Goal: Task Accomplishment & Management: Use online tool/utility

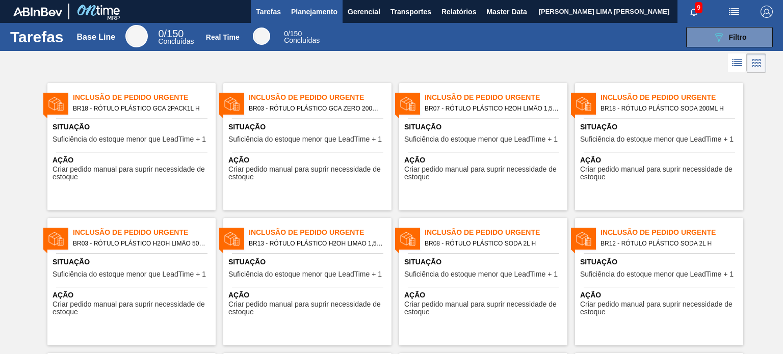
click at [306, 14] on span "Planejamento" at bounding box center [314, 12] width 46 height 12
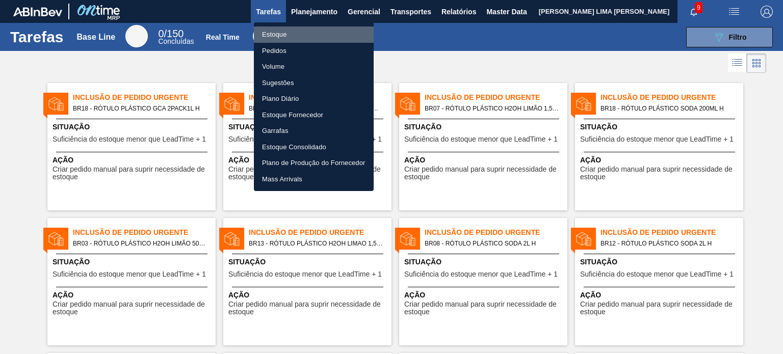
click at [293, 36] on li "Estoque" at bounding box center [314, 35] width 120 height 16
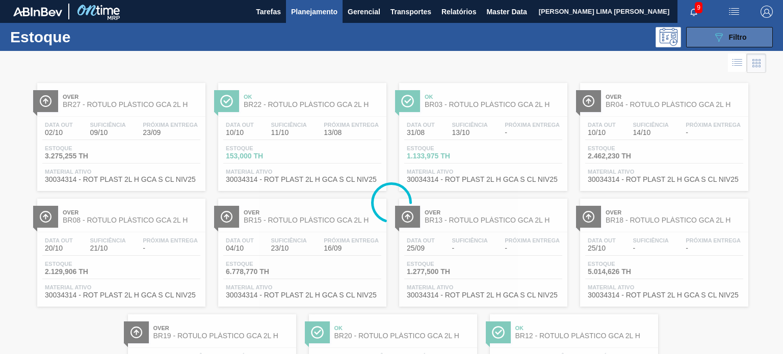
click at [729, 42] on div "089F7B8B-B2A5-4AFE-B5C0-19BA573D28AC Filtro" at bounding box center [730, 37] width 34 height 12
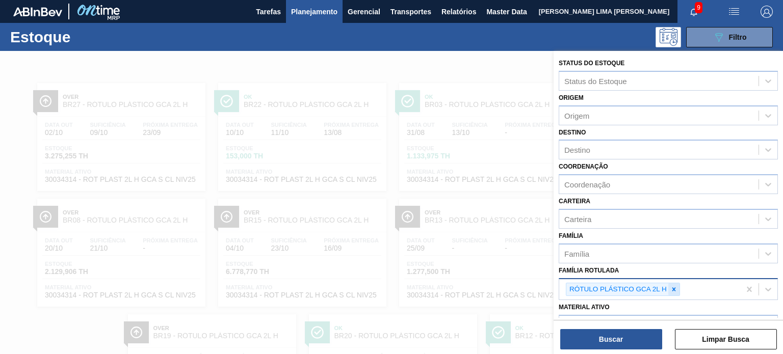
click at [679, 286] on div at bounding box center [673, 290] width 11 height 13
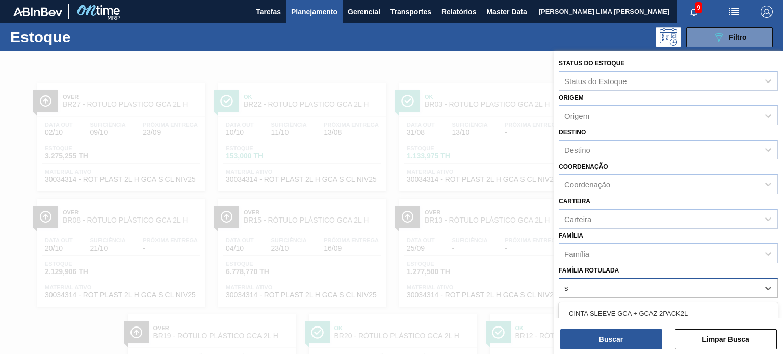
scroll to position [92, 0]
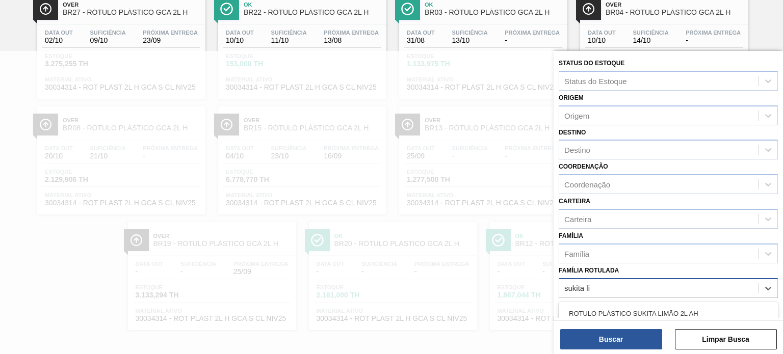
type Rotulada "sukita lim"
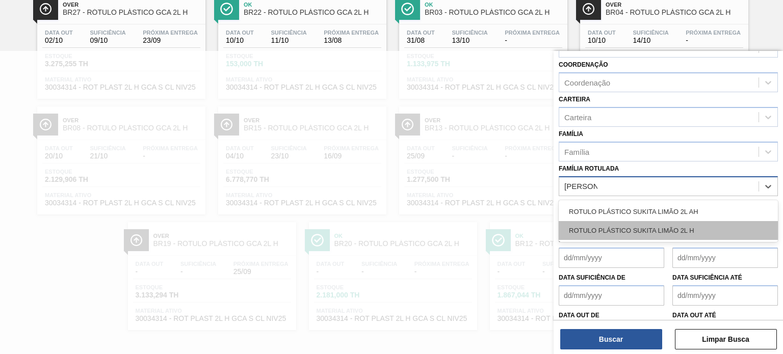
click at [672, 231] on div "ROTULO PLÁSTICO SUKITA LIMÃO 2L H" at bounding box center [668, 230] width 219 height 19
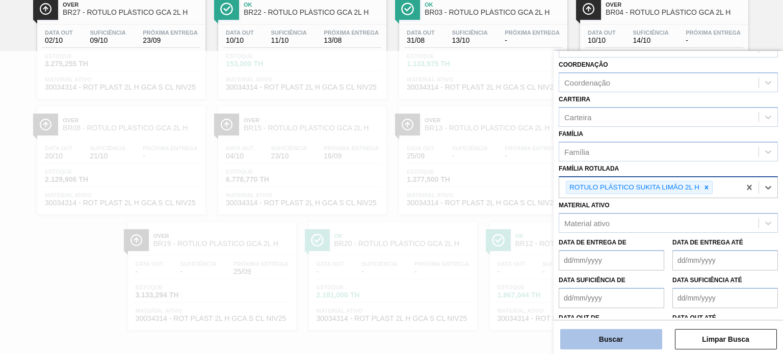
click at [638, 346] on button "Buscar" at bounding box center [611, 339] width 102 height 20
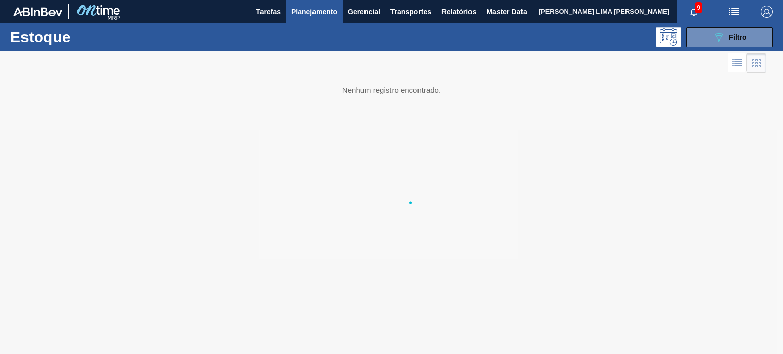
scroll to position [0, 0]
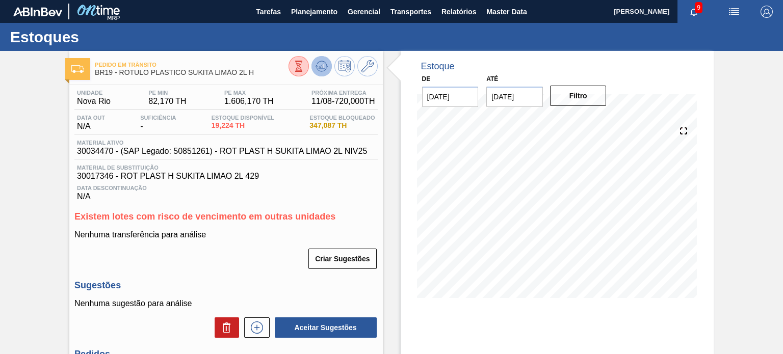
click at [323, 68] on icon at bounding box center [321, 66] width 7 height 5
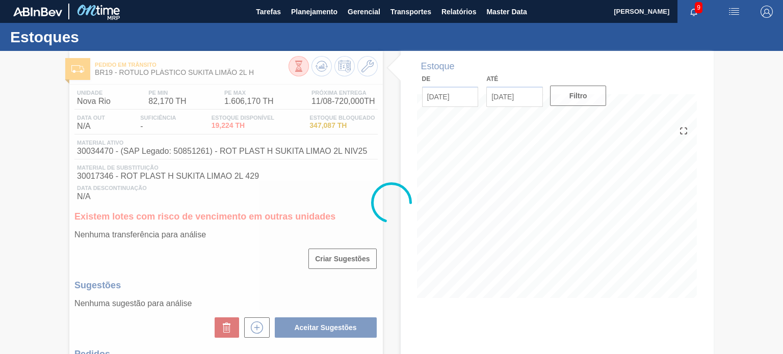
click at [505, 94] on div at bounding box center [391, 202] width 783 height 303
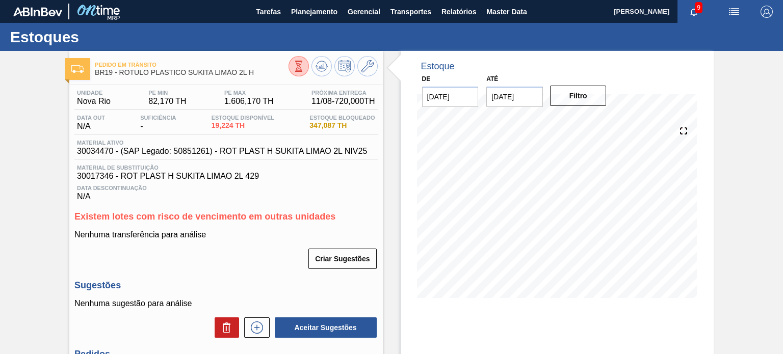
click at [505, 92] on input "25/08/2025" at bounding box center [514, 97] width 57 height 20
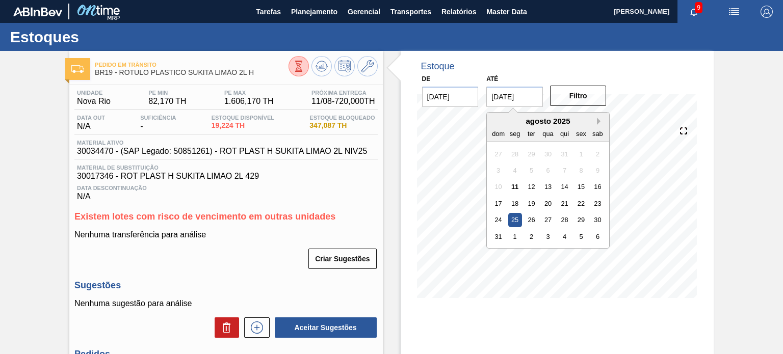
click at [598, 119] on button "Next Month" at bounding box center [600, 121] width 7 height 7
click at [597, 119] on button "Next Month" at bounding box center [600, 121] width 7 height 7
click at [597, 121] on button "Next Month" at bounding box center [600, 121] width 7 height 7
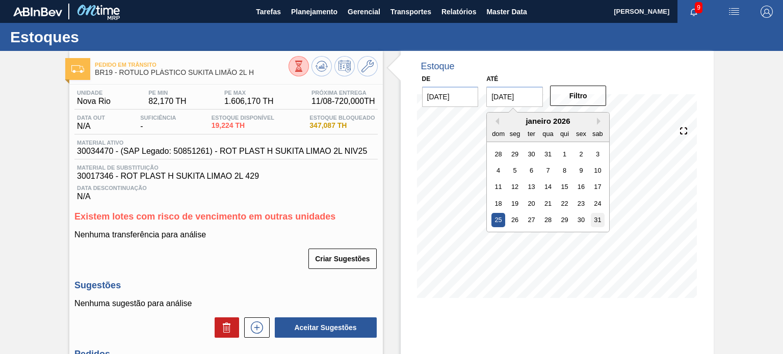
click at [596, 221] on div "31" at bounding box center [598, 220] width 14 height 14
type input "[DATE]"
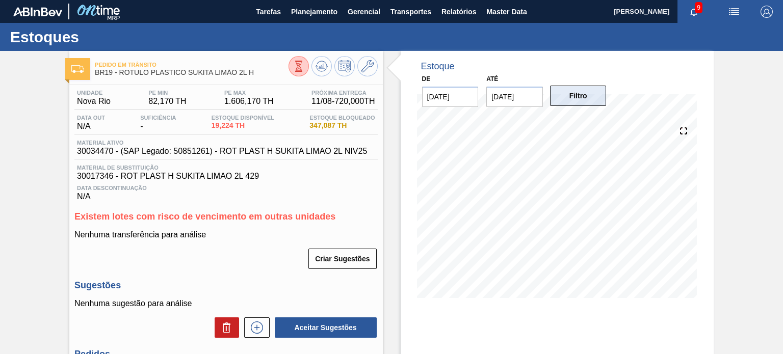
click at [552, 98] on button "Filtro" at bounding box center [578, 96] width 57 height 20
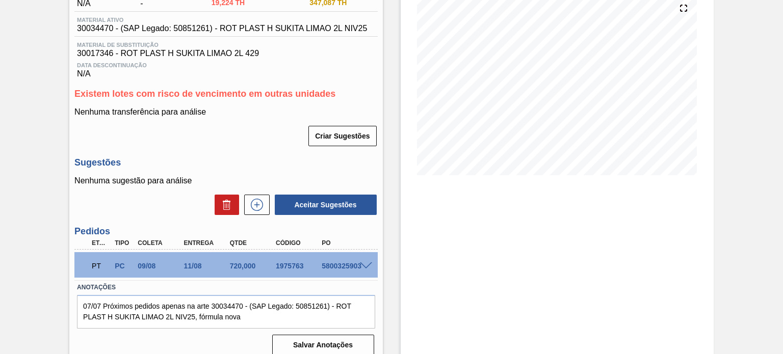
scroll to position [133, 0]
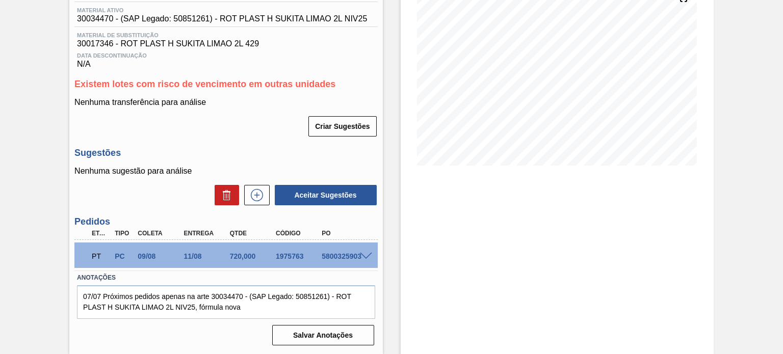
click at [364, 250] on div "PT PC 09/08 11/08 720,000 1975763 5800325903" at bounding box center [225, 255] width 303 height 25
click at [368, 253] on span at bounding box center [366, 257] width 12 height 8
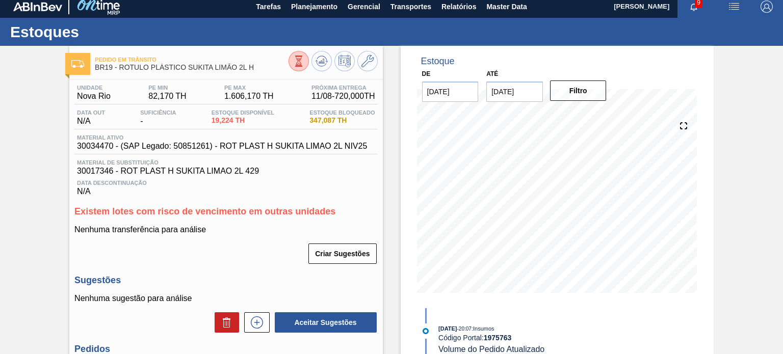
scroll to position [0, 0]
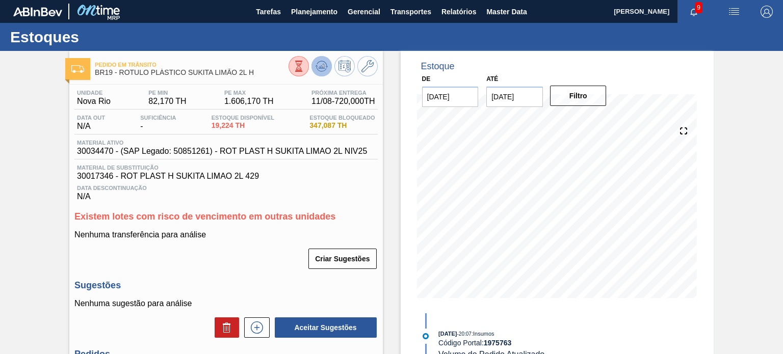
click at [304, 71] on icon at bounding box center [298, 66] width 11 height 11
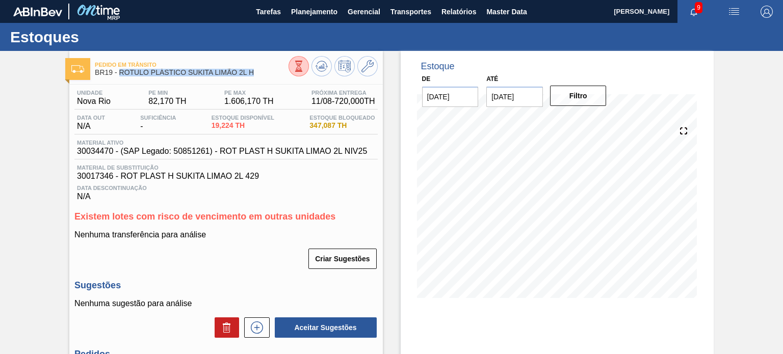
drag, startPoint x: 257, startPoint y: 75, endPoint x: 120, endPoint y: 78, distance: 136.7
click at [120, 78] on div "Pedido em Trânsito BR19 - ROTULO PLÁSTICO SUKITA LIMÃO 2L H" at bounding box center [191, 69] width 193 height 23
copy span "ROTULO PLÁSTICO SUKITA LIMÃO 2L H"
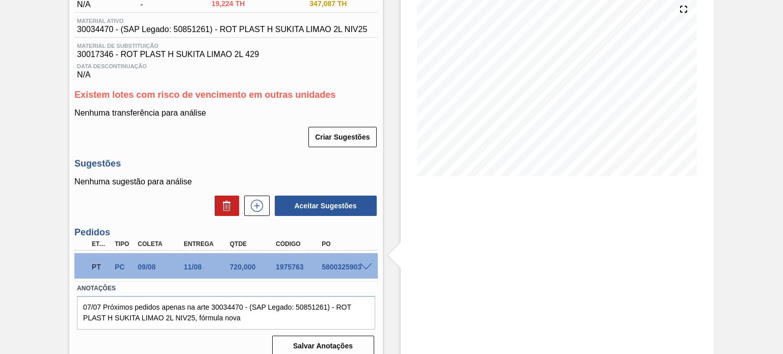
scroll to position [133, 0]
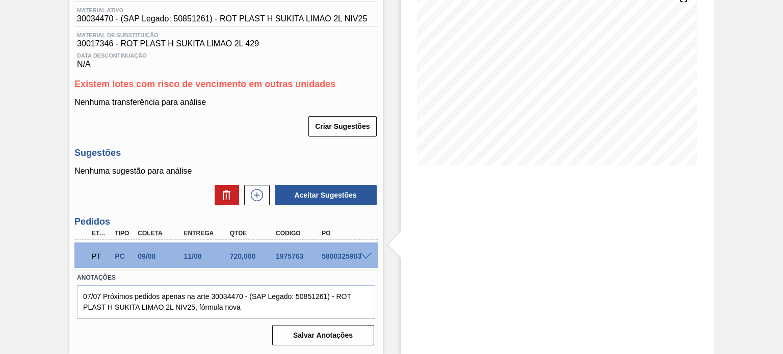
click at [373, 259] on div at bounding box center [367, 256] width 20 height 8
click at [369, 258] on span at bounding box center [366, 257] width 12 height 8
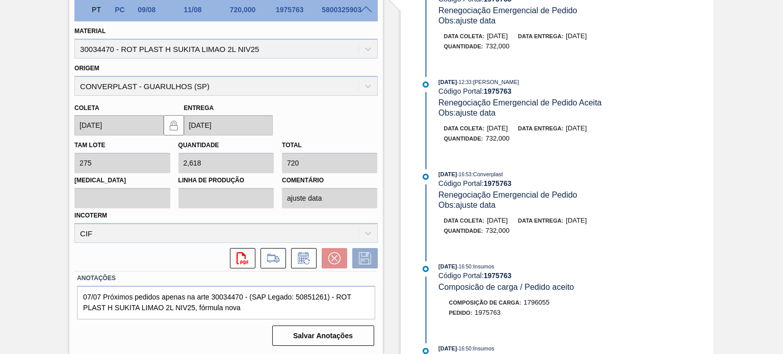
scroll to position [226, 0]
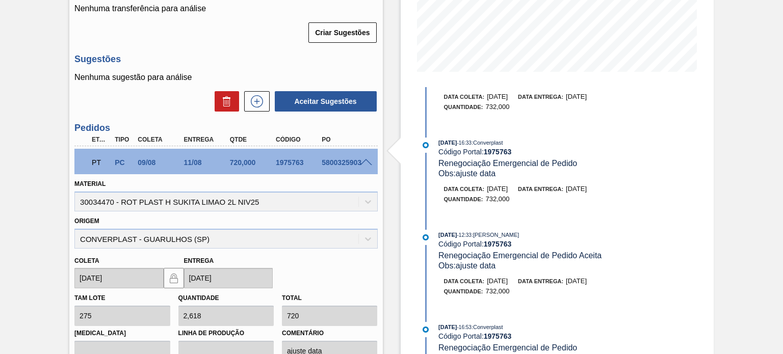
click at [289, 165] on div "1975763" at bounding box center [298, 163] width 50 height 8
copy div "5"
click at [279, 164] on div "1975763" at bounding box center [298, 163] width 50 height 8
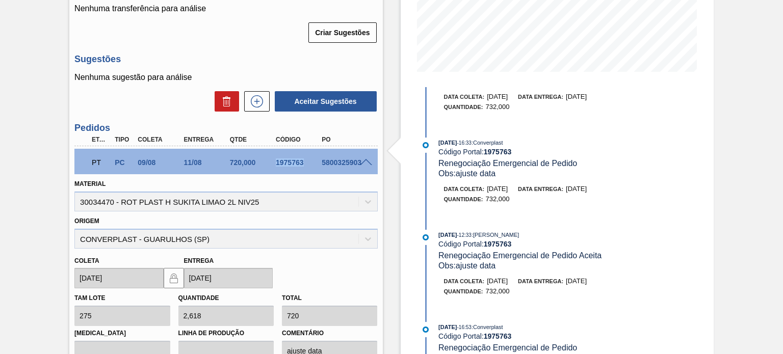
click at [279, 164] on div "1975763" at bounding box center [298, 163] width 50 height 8
copy div "1975763"
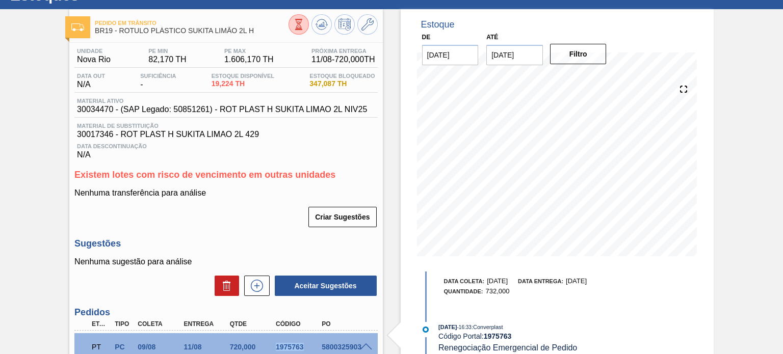
scroll to position [0, 0]
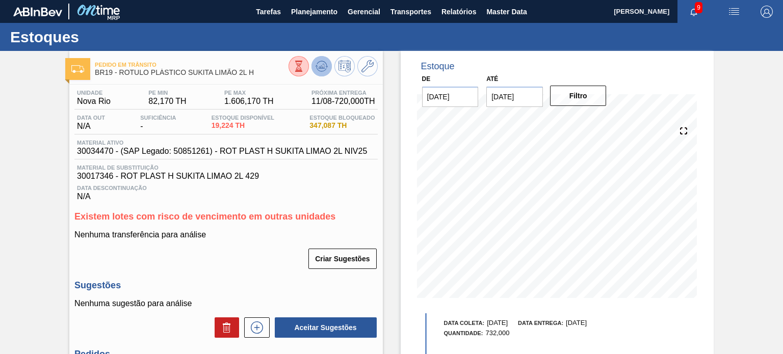
click at [304, 68] on icon at bounding box center [298, 66] width 11 height 11
drag, startPoint x: 312, startPoint y: 126, endPoint x: 334, endPoint y: 125, distance: 21.9
click at [334, 125] on span "347,087 TH" at bounding box center [342, 126] width 65 height 8
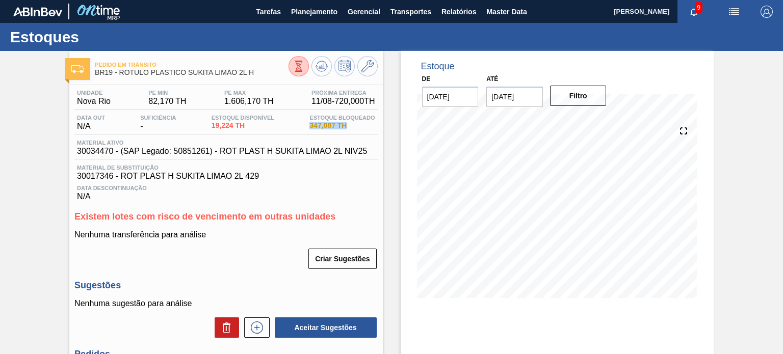
click at [334, 125] on span "347,087 TH" at bounding box center [342, 126] width 65 height 8
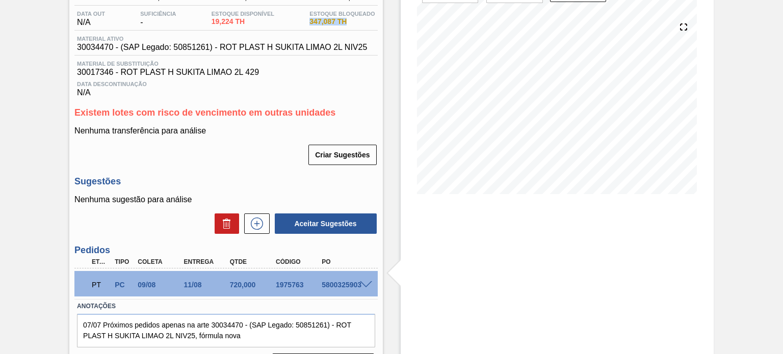
scroll to position [133, 0]
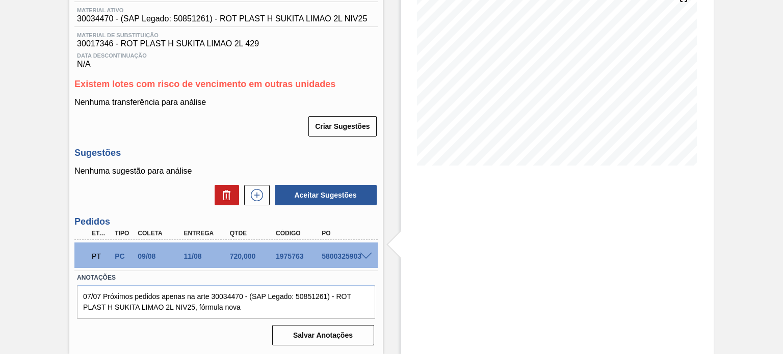
click at [358, 255] on div at bounding box center [367, 256] width 20 height 8
click at [365, 254] on span at bounding box center [366, 257] width 12 height 8
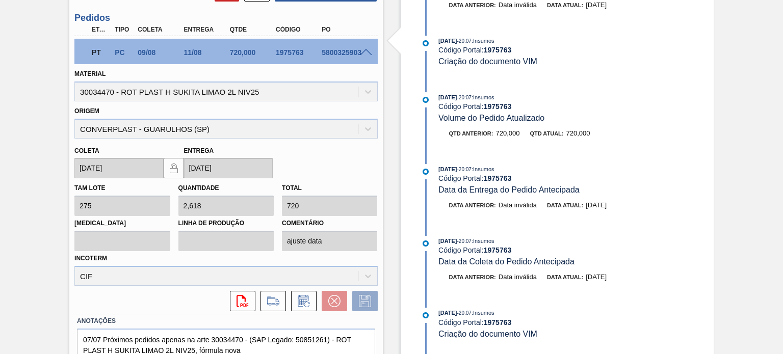
scroll to position [204, 0]
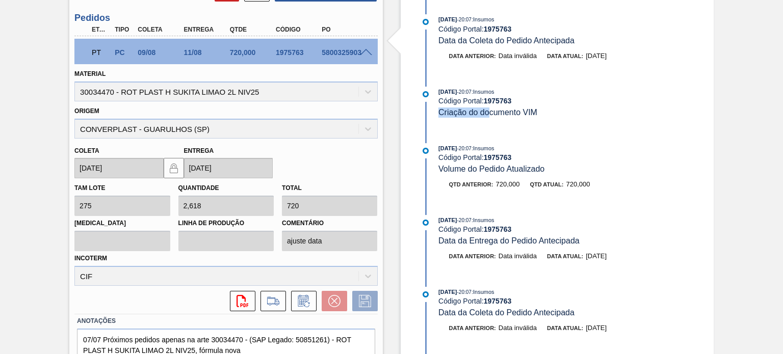
drag, startPoint x: 538, startPoint y: 110, endPoint x: 490, endPoint y: 112, distance: 49.0
click at [490, 112] on div "09/08/2025 - 20:07 : Insumos Código Portal: 1975763 Criação do documento VIM" at bounding box center [560, 102] width 242 height 31
click at [488, 112] on span "Criação do documento VIM" at bounding box center [488, 112] width 99 height 9
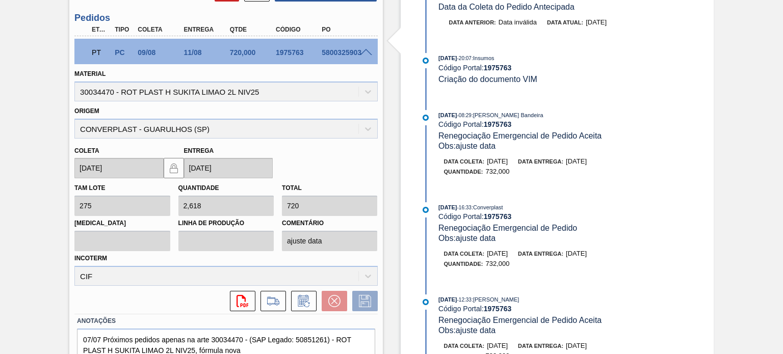
scroll to position [561, 0]
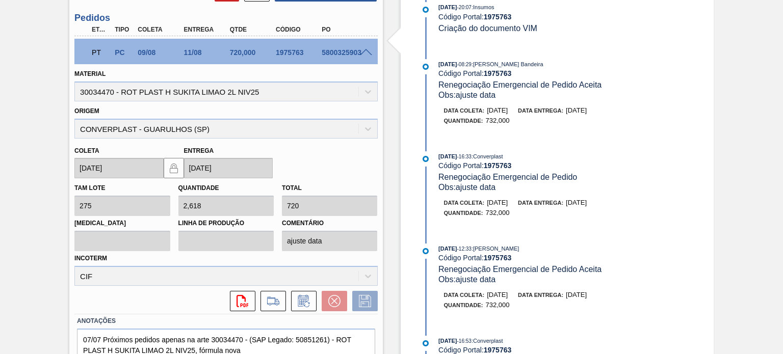
drag, startPoint x: 610, startPoint y: 212, endPoint x: 577, endPoint y: 210, distance: 32.7
click at [577, 207] on span "[DATE]" at bounding box center [576, 203] width 21 height 8
click at [578, 207] on span "[DATE]" at bounding box center [576, 203] width 21 height 8
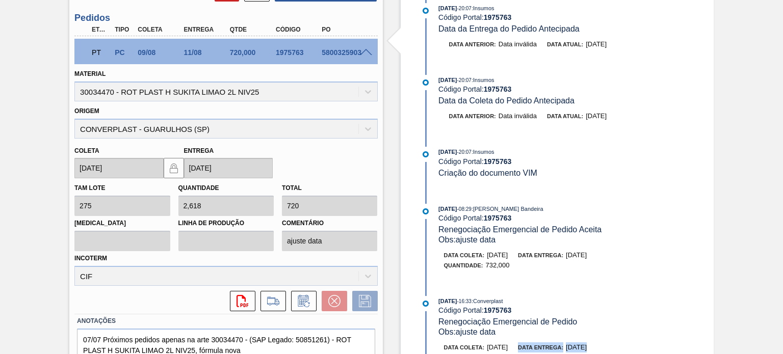
scroll to position [408, 0]
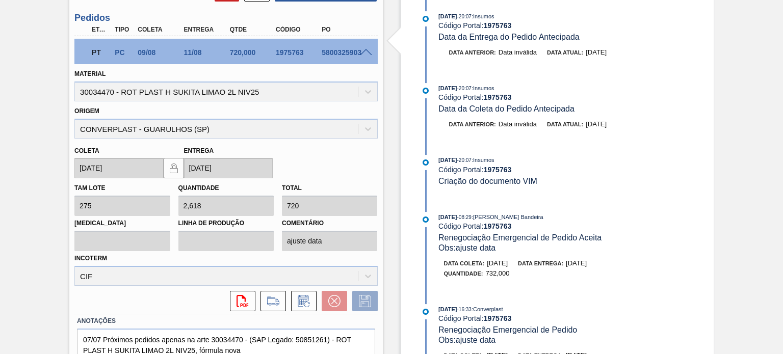
click at [737, 163] on div "Pedido em Trânsito BR19 - ROTULO PLÁSTICO SUKITA LIMÃO 2L H Unidade Nova Rio PE…" at bounding box center [391, 55] width 783 height 683
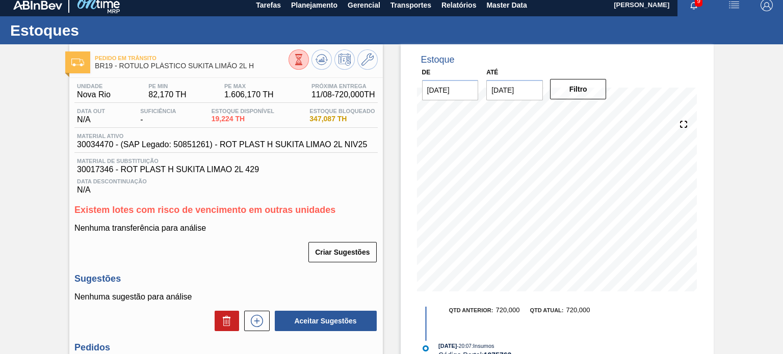
scroll to position [0, 0]
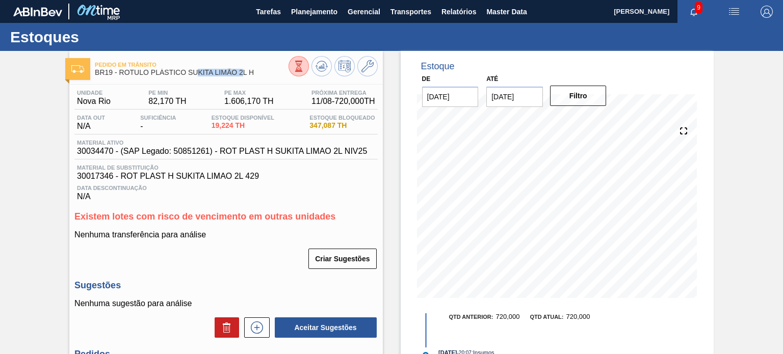
drag, startPoint x: 196, startPoint y: 71, endPoint x: 244, endPoint y: 73, distance: 48.5
click at [244, 73] on span "BR19 - ROTULO PLÁSTICO SUKITA LIMÃO 2L H" at bounding box center [191, 73] width 193 height 8
click at [243, 73] on span "BR19 - ROTULO PLÁSTICO SUKITA LIMÃO 2L H" at bounding box center [191, 73] width 193 height 8
click at [243, 75] on span "BR19 - ROTULO PLÁSTICO SUKITA LIMÃO 2L H" at bounding box center [191, 73] width 193 height 8
click at [248, 123] on span "19,224 TH" at bounding box center [243, 126] width 63 height 8
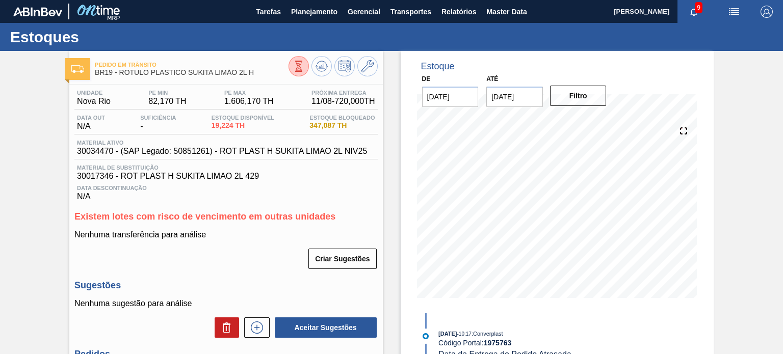
click at [367, 61] on icon at bounding box center [368, 66] width 12 height 12
click at [25, 134] on div "Pedido em Trânsito BR19 - ROTULO PLÁSTICO SUKITA LIMÃO 2L H Unidade Nova Rio PE…" at bounding box center [391, 269] width 783 height 436
click at [304, 61] on icon at bounding box center [298, 66] width 11 height 11
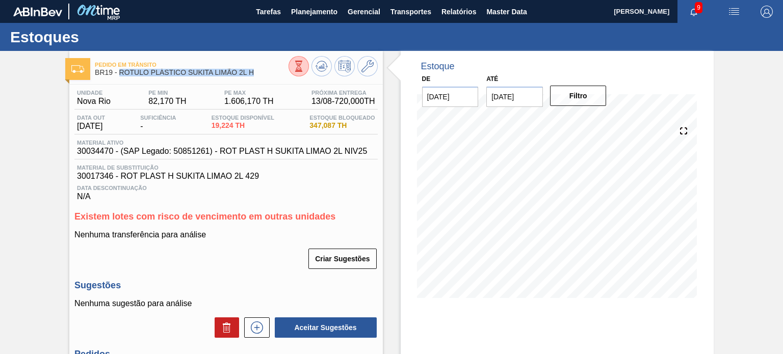
drag, startPoint x: 259, startPoint y: 73, endPoint x: 118, endPoint y: 73, distance: 140.7
click at [118, 73] on span "BR19 - ROTULO PLÁSTICO SUKITA LIMÃO 2L H" at bounding box center [191, 73] width 193 height 8
copy span "ROTULO PLÁSTICO SUKITA LIMÃO 2L H"
drag, startPoint x: 311, startPoint y: 122, endPoint x: 326, endPoint y: 122, distance: 15.3
click at [326, 122] on span "347,087 TH" at bounding box center [342, 126] width 65 height 8
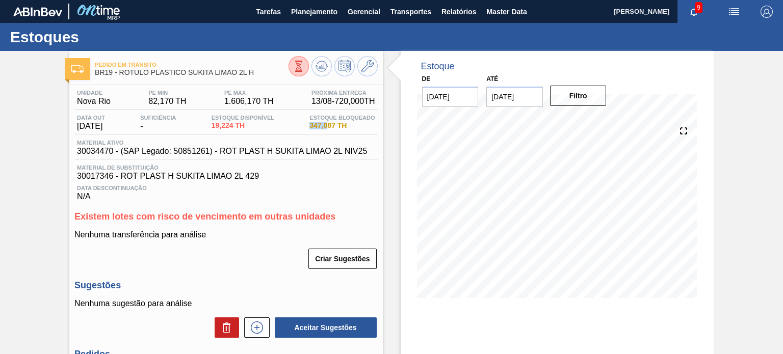
click at [320, 122] on span "347,087 TH" at bounding box center [342, 126] width 65 height 8
click at [221, 126] on span "19,224 TH" at bounding box center [243, 126] width 63 height 8
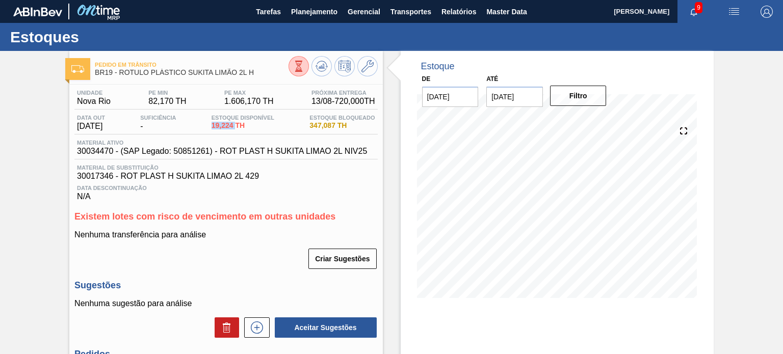
click at [221, 126] on span "19,224 TH" at bounding box center [243, 126] width 63 height 8
click at [330, 139] on div "Unidade Nova Rio PE MIN 82,170 TH PE MAX 1.606,170 TH Próxima Entrega 13/08 - 7…" at bounding box center [225, 146] width 303 height 112
click at [325, 128] on span "347,087 TH" at bounding box center [342, 126] width 65 height 8
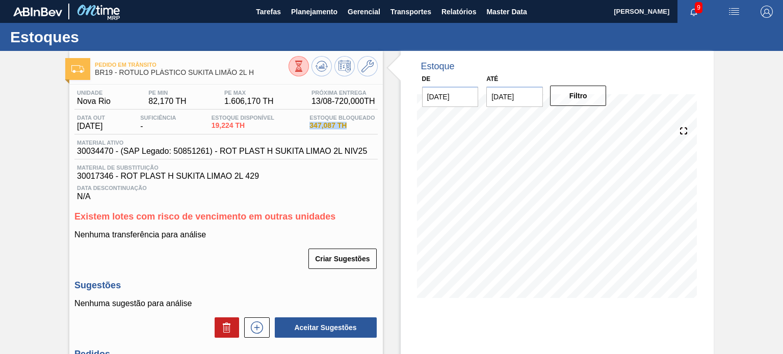
click at [325, 128] on span "347,087 TH" at bounding box center [342, 126] width 65 height 8
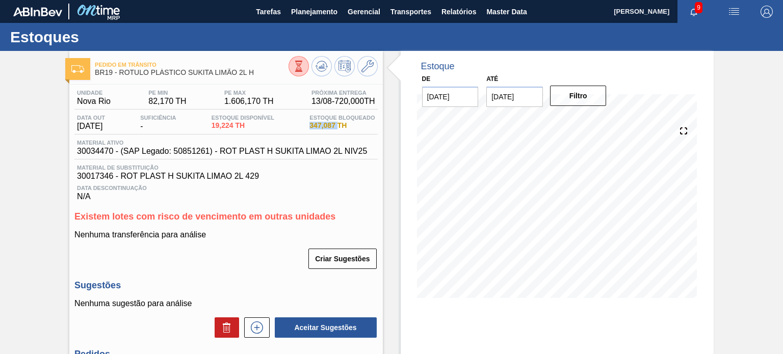
click at [325, 128] on span "347,087 TH" at bounding box center [342, 126] width 65 height 8
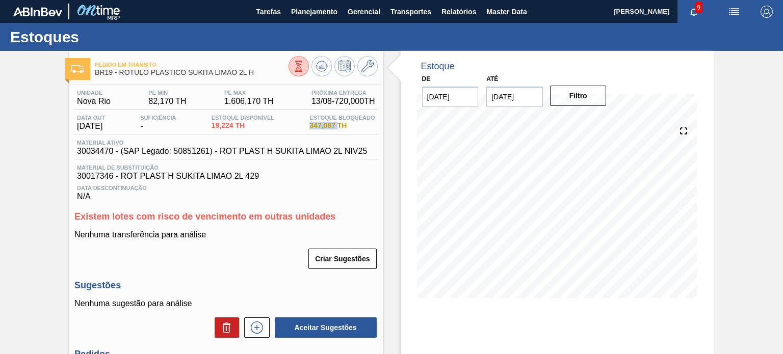
click at [325, 128] on span "347,087 TH" at bounding box center [342, 126] width 65 height 8
click at [329, 128] on span "347,087 TH" at bounding box center [342, 126] width 65 height 8
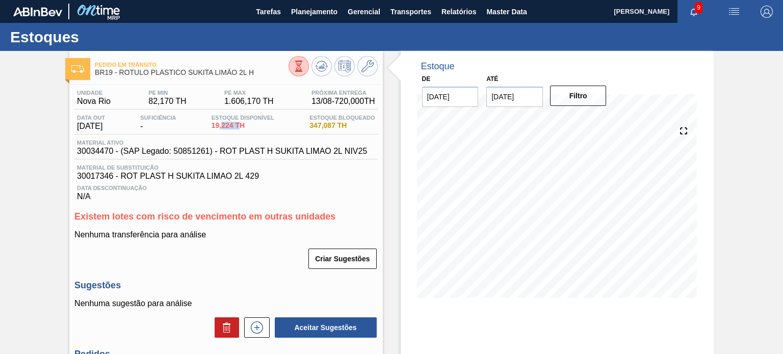
drag, startPoint x: 240, startPoint y: 124, endPoint x: 224, endPoint y: 128, distance: 16.3
click at [224, 128] on span "19,224 TH" at bounding box center [243, 126] width 63 height 8
click at [326, 74] on button at bounding box center [322, 66] width 20 height 20
click at [314, 123] on span "347,087 TH" at bounding box center [342, 126] width 65 height 8
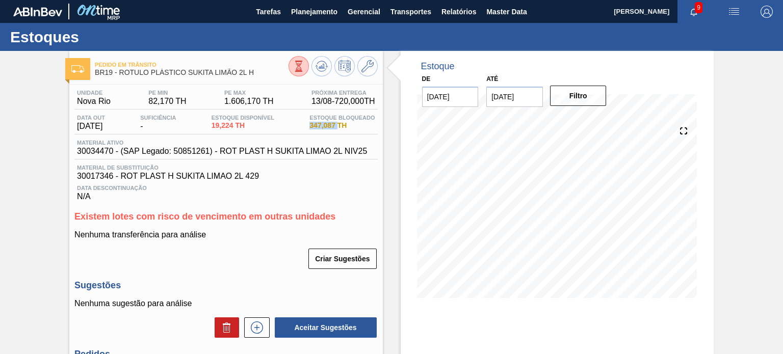
click at [314, 124] on span "347,087 TH" at bounding box center [342, 126] width 65 height 8
click at [233, 144] on span "Material ativo" at bounding box center [222, 143] width 290 height 6
drag, startPoint x: 213, startPoint y: 125, endPoint x: 235, endPoint y: 125, distance: 21.9
click at [235, 125] on div "Estoque Disponível 19,224 TH" at bounding box center [243, 123] width 68 height 16
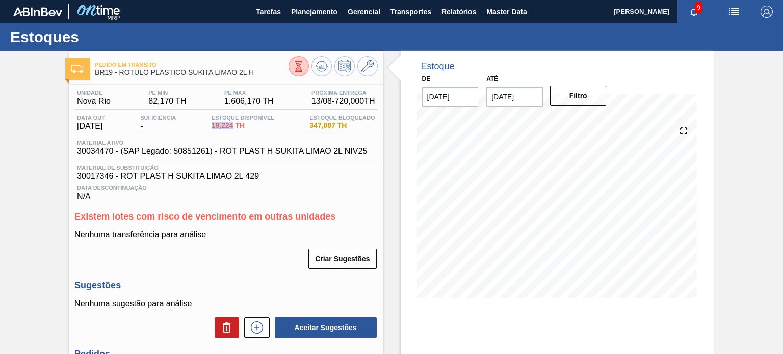
click at [235, 125] on span "19,224 TH" at bounding box center [243, 126] width 63 height 8
click at [233, 127] on span "19,224 TH" at bounding box center [243, 126] width 63 height 8
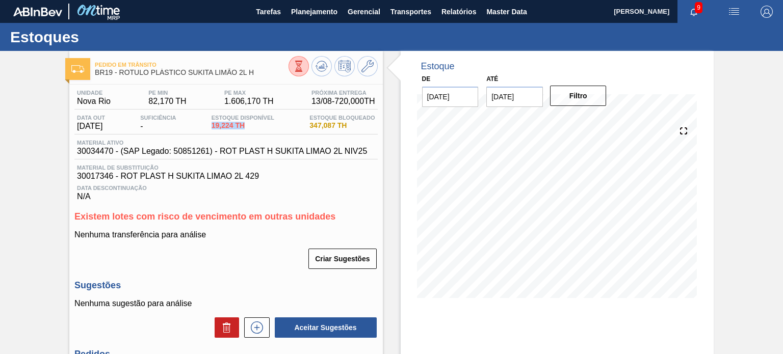
click at [233, 127] on span "19,224 TH" at bounding box center [243, 126] width 63 height 8
click at [469, 325] on div "Estoque De 11/08/2025 Até 31/01/2026 Filtro 19/08 Projeção de Estoque 697.974 N…" at bounding box center [557, 269] width 313 height 436
click at [342, 125] on span "347,087 TH" at bounding box center [342, 126] width 65 height 8
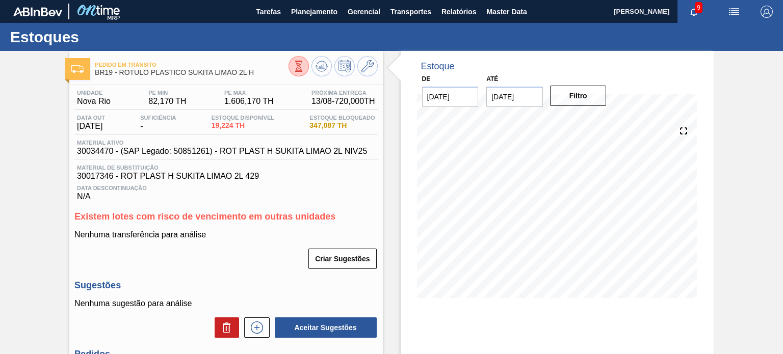
click at [226, 123] on span "19,224 TH" at bounding box center [243, 126] width 63 height 8
click at [232, 125] on span "19,224 TH" at bounding box center [243, 126] width 63 height 8
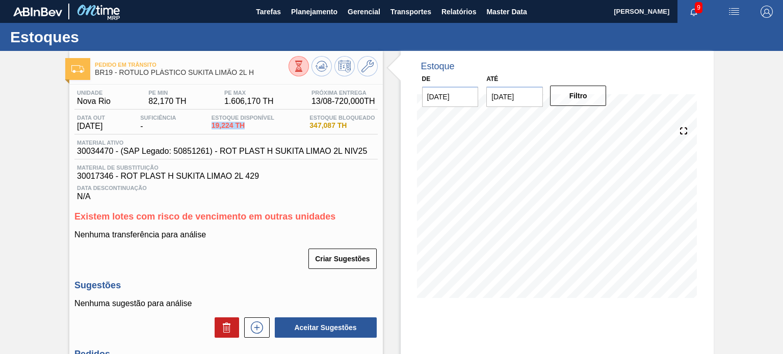
click at [232, 125] on span "19,224 TH" at bounding box center [243, 126] width 63 height 8
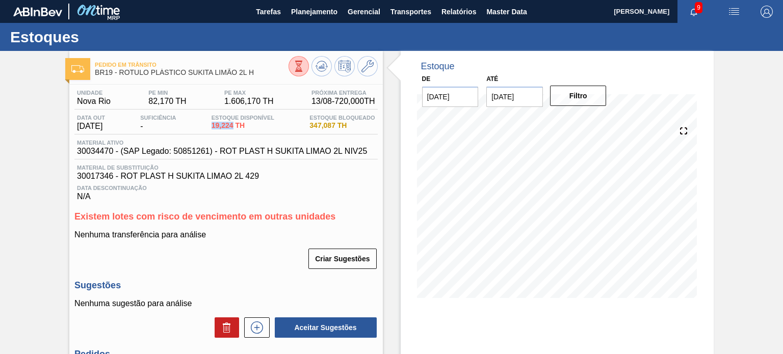
click at [232, 125] on span "19,224 TH" at bounding box center [243, 126] width 63 height 8
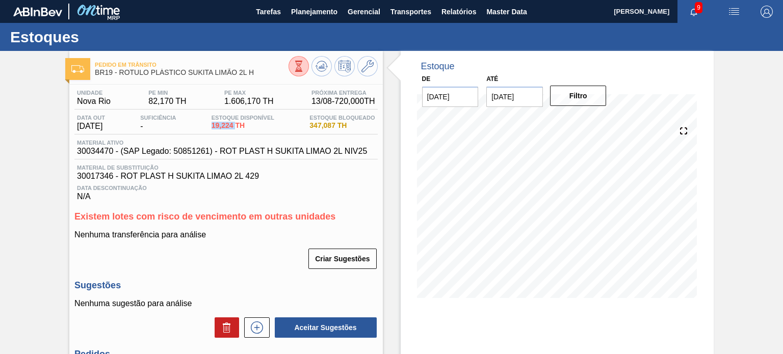
click at [232, 125] on span "19,224 TH" at bounding box center [243, 126] width 63 height 8
click at [271, 143] on span "Material ativo" at bounding box center [222, 143] width 290 height 6
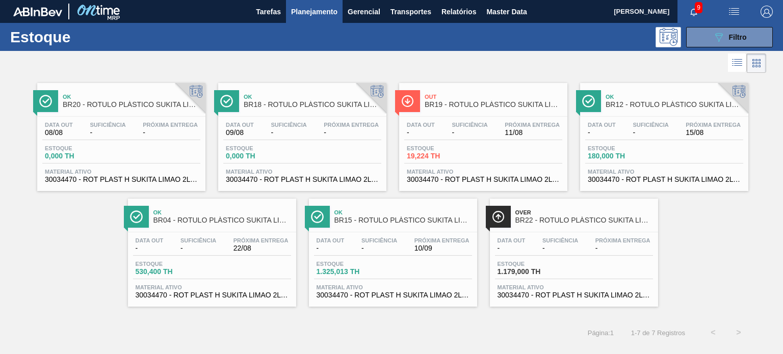
click at [705, 38] on button "089F7B8B-B2A5-4AFE-B5C0-19BA573D28AC Filtro" at bounding box center [729, 37] width 87 height 20
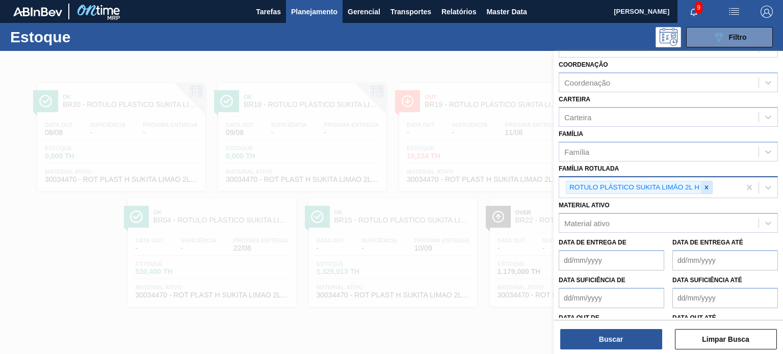
click at [710, 178] on div "ROTULO PLÁSTICO SUKITA LIMÃO 2L H" at bounding box center [649, 187] width 181 height 21
click at [706, 182] on div at bounding box center [706, 188] width 11 height 13
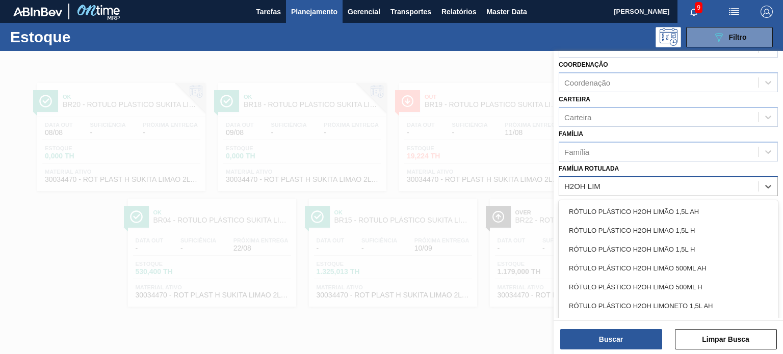
type Rotulada "H2OH LIMO"
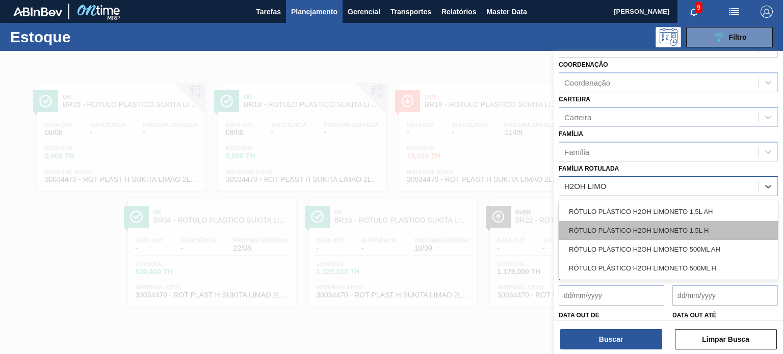
click at [718, 225] on div "RÓTULO PLÁSTICO H2OH LIMONETO 1,5L H" at bounding box center [668, 230] width 219 height 19
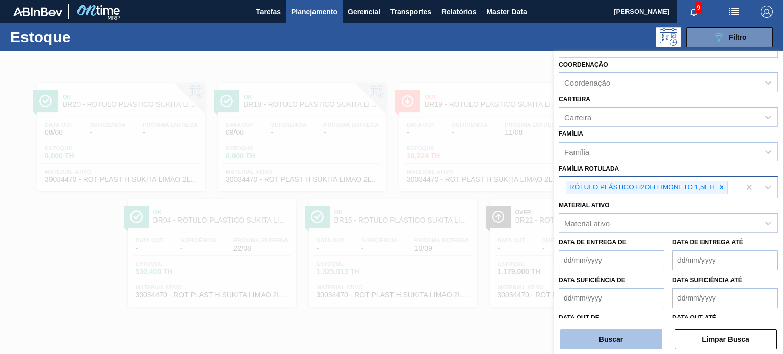
click at [632, 337] on button "Buscar" at bounding box center [611, 339] width 102 height 20
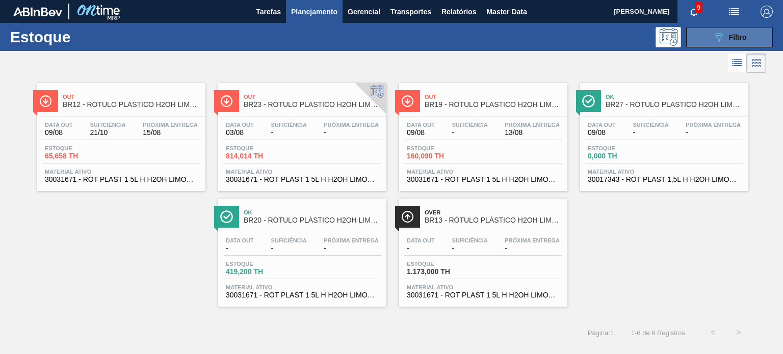
click at [736, 42] on div "089F7B8B-B2A5-4AFE-B5C0-19BA573D28AC Filtro" at bounding box center [730, 37] width 34 height 12
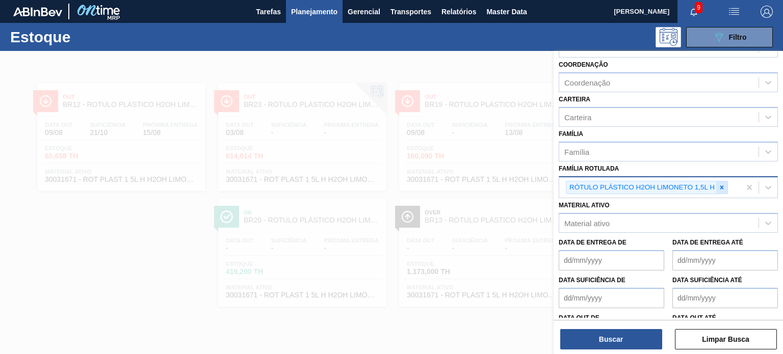
click at [725, 184] on icon at bounding box center [721, 187] width 7 height 7
paste Rotulada "ROTULO PLÁSTICO SUKITA LIMÃO 2L H"
type Rotulada "ROTULO PLÁSTICO SUKITA LIMÃO 2L H"
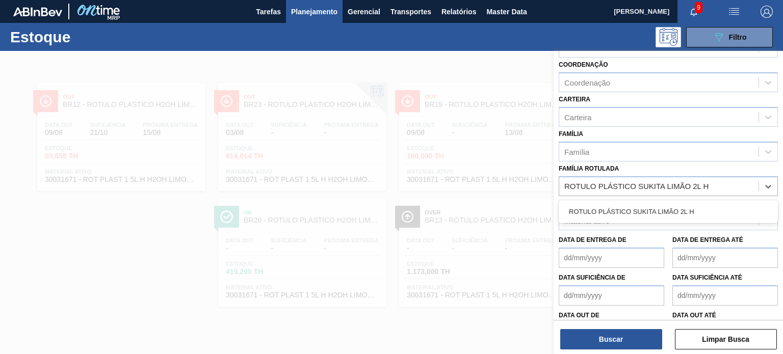
click at [651, 202] on div "ROTULO PLÁSTICO SUKITA LIMÃO 2L H" at bounding box center [668, 211] width 219 height 19
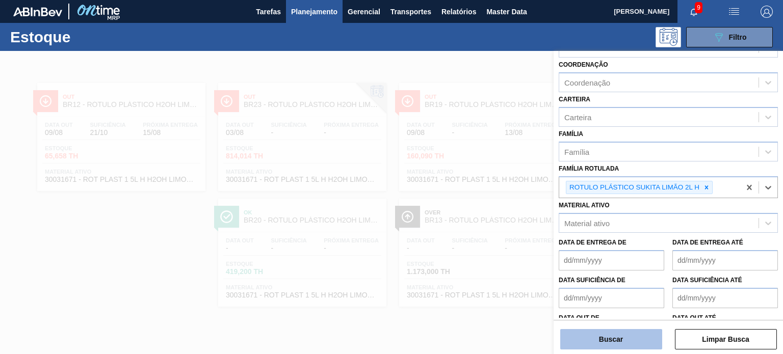
click at [620, 332] on button "Buscar" at bounding box center [611, 339] width 102 height 20
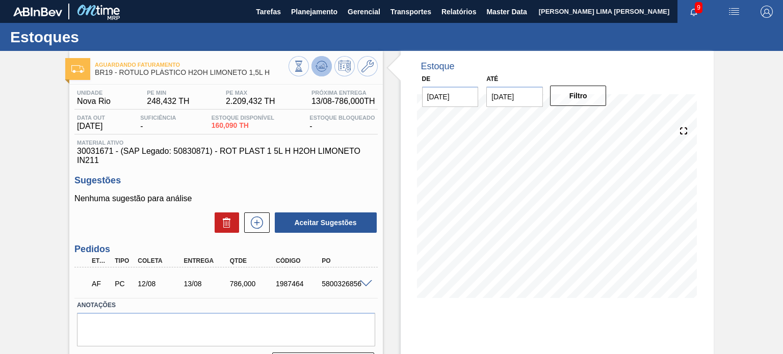
click at [304, 71] on icon at bounding box center [298, 66] width 11 height 11
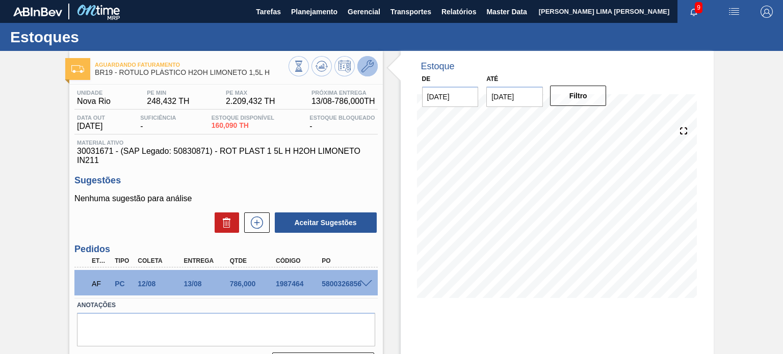
click at [366, 65] on icon at bounding box center [368, 66] width 12 height 12
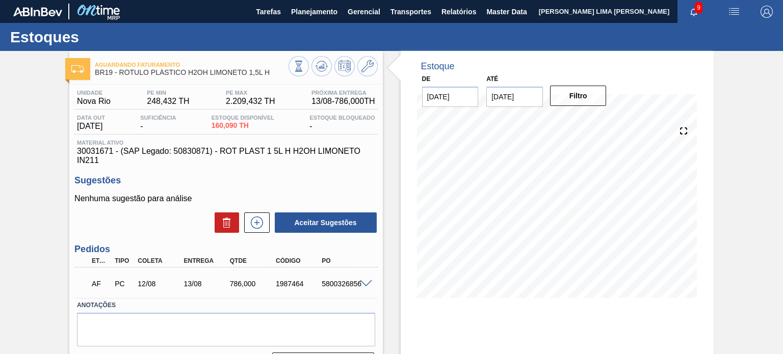
click at [262, 147] on span "30031671 - (SAP Legado: 50830871) - ROT PLAST 1 5L H H2OH LIMONETO IN211" at bounding box center [226, 156] width 298 height 18
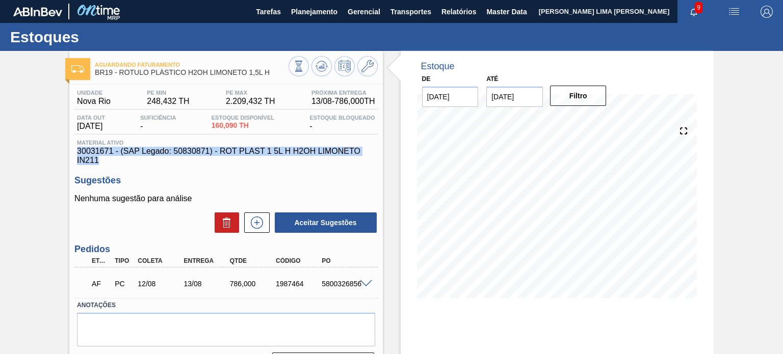
click at [262, 147] on span "30031671 - (SAP Legado: 50830871) - ROT PLAST 1 5L H H2OH LIMONETO IN211" at bounding box center [226, 156] width 298 height 18
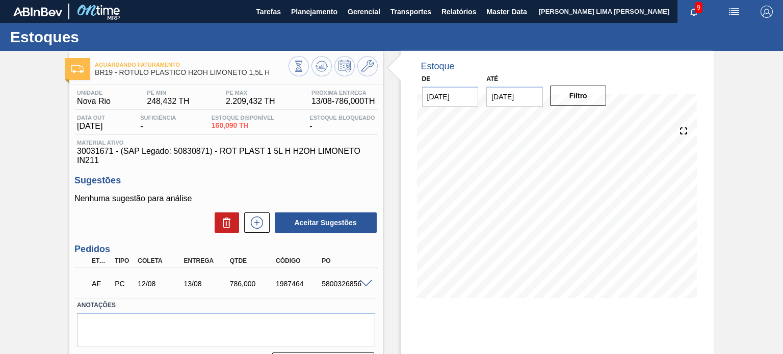
click at [269, 72] on span "BR19 - RÓTULO PLÁSTICO H2OH LIMONETO 1,5L H" at bounding box center [191, 73] width 193 height 8
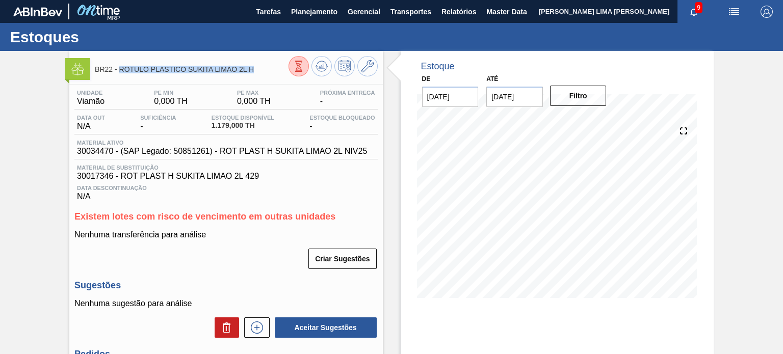
drag, startPoint x: 255, startPoint y: 71, endPoint x: 120, endPoint y: 67, distance: 135.2
click at [120, 67] on span "BR22 - ROTULO PLÁSTICO SUKITA LIMÃO 2L H" at bounding box center [191, 70] width 193 height 8
copy span "ROTULO PLÁSTICO SUKITA LIMÃO 2L H"
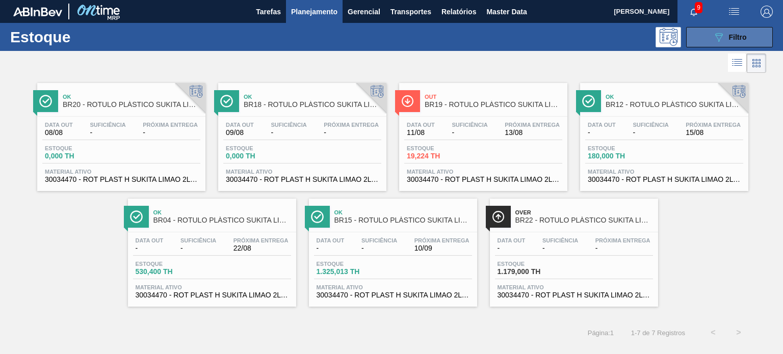
click at [719, 38] on icon "089F7B8B-B2A5-4AFE-B5C0-19BA573D28AC" at bounding box center [719, 37] width 12 height 12
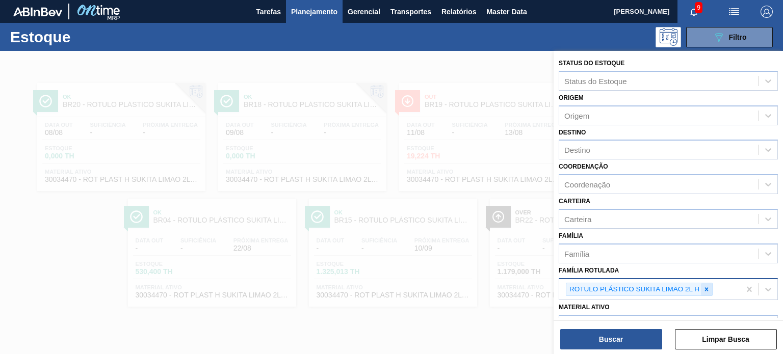
click at [706, 290] on icon at bounding box center [706, 289] width 7 height 7
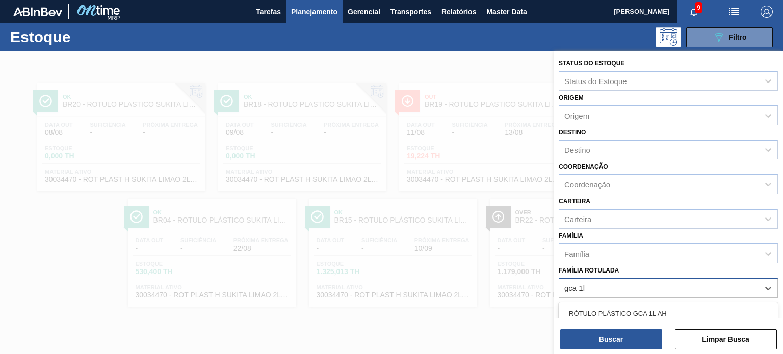
type Rotulada "gca 1l h"
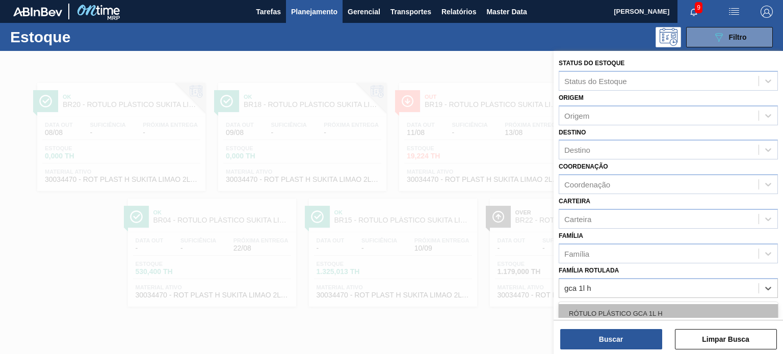
click at [648, 304] on div "RÓTULO PLÁSTICO GCA 1L H" at bounding box center [668, 313] width 219 height 19
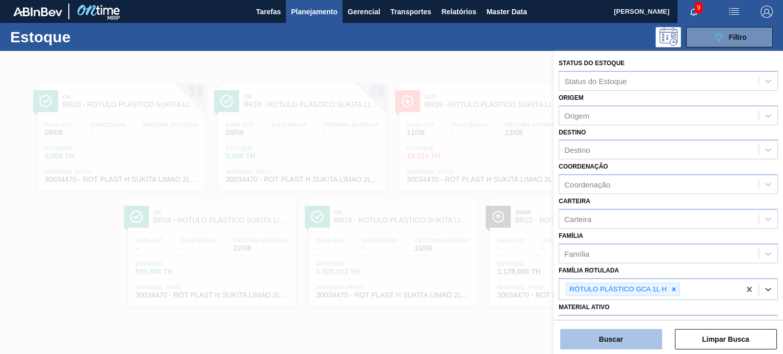
click at [632, 334] on button "Buscar" at bounding box center [611, 339] width 102 height 20
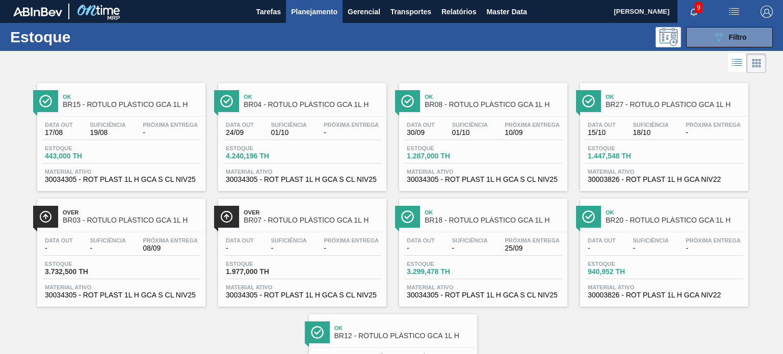
drag, startPoint x: 534, startPoint y: 324, endPoint x: 522, endPoint y: 316, distance: 14.6
click at [534, 325] on div "Ok BR15 - RÓTULO PLÁSTICO GCA 1L H Data out 17/08 Suficiência 19/08 Próxima Ent…" at bounding box center [391, 248] width 783 height 347
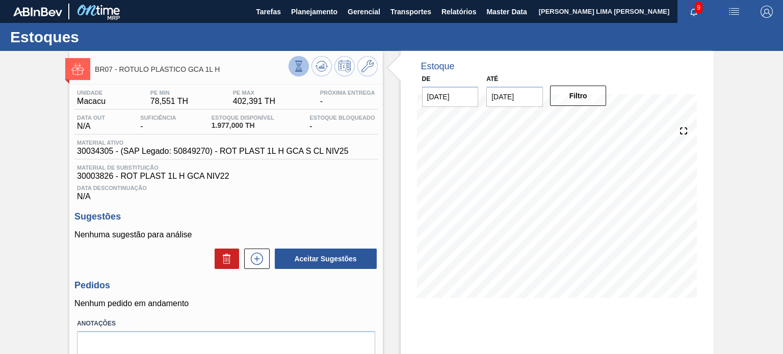
click at [303, 66] on icon at bounding box center [298, 66] width 11 height 11
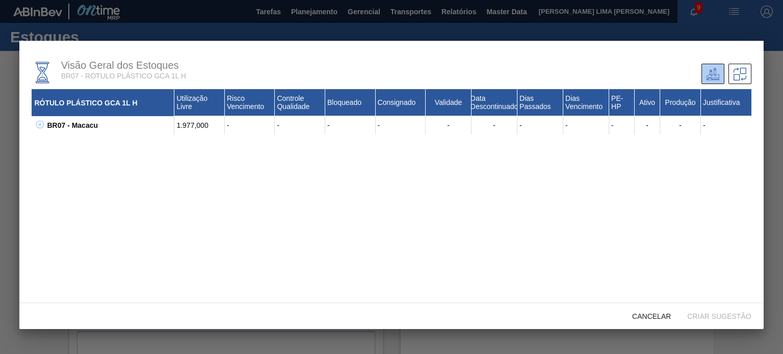
click at [41, 124] on icon at bounding box center [40, 125] width 8 height 8
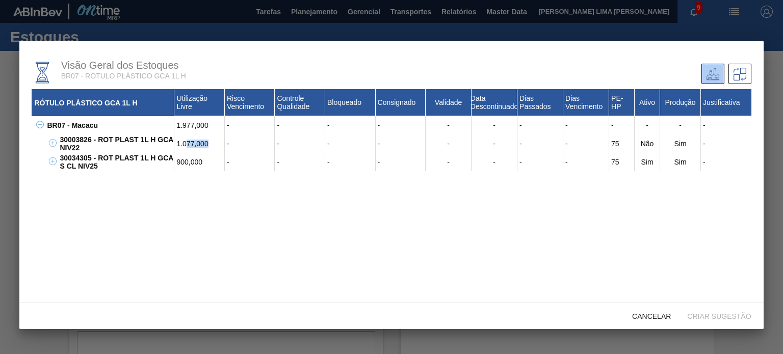
drag, startPoint x: 213, startPoint y: 145, endPoint x: 186, endPoint y: 144, distance: 27.6
click at [186, 144] on div "1.077,000" at bounding box center [199, 144] width 50 height 18
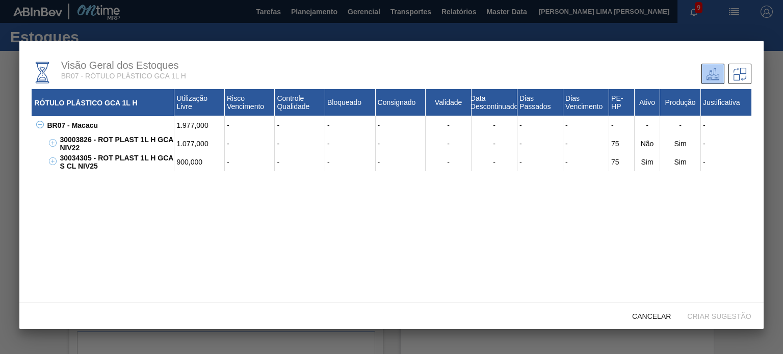
click at [192, 181] on div "RÓTULO PLÁSTICO GCA 1L H Utilização Livre Risco Vencimento Controle Qualidade B…" at bounding box center [391, 213] width 719 height 249
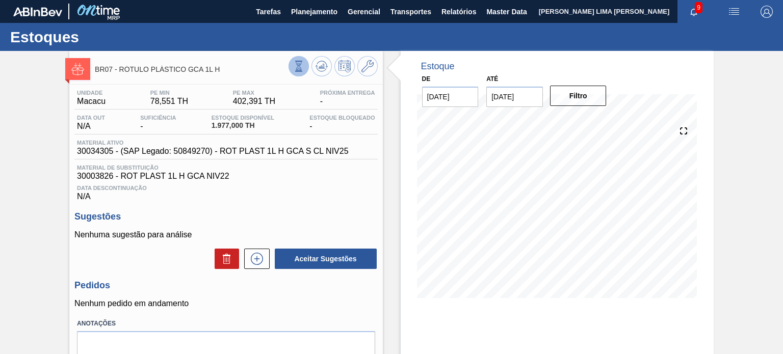
click at [293, 65] on icon at bounding box center [298, 66] width 11 height 11
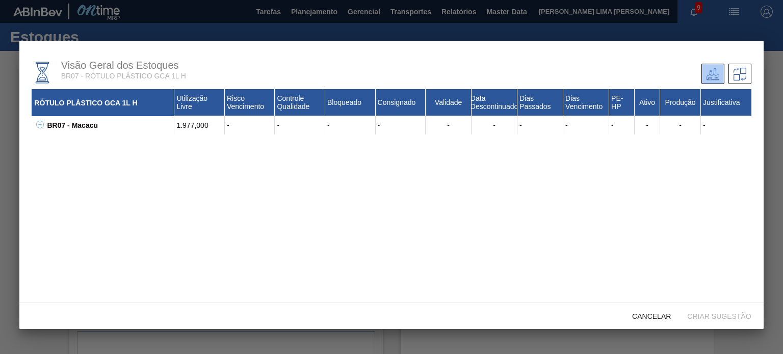
click at [43, 125] on div "BR07 - Macacu 1.977,000 - - - - - - - - - - - - 30003826 - ROT PLAST 1L H GCA N…" at bounding box center [391, 125] width 719 height 18
click at [37, 126] on icon at bounding box center [40, 125] width 8 height 8
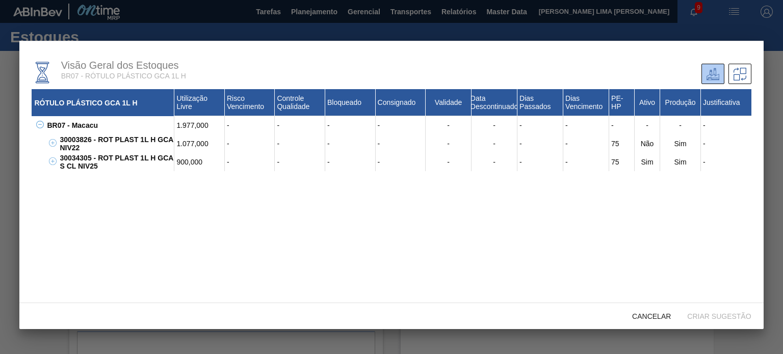
click at [156, 142] on div "30003826 - ROT PLAST 1L H GCA NIV22" at bounding box center [115, 144] width 117 height 18
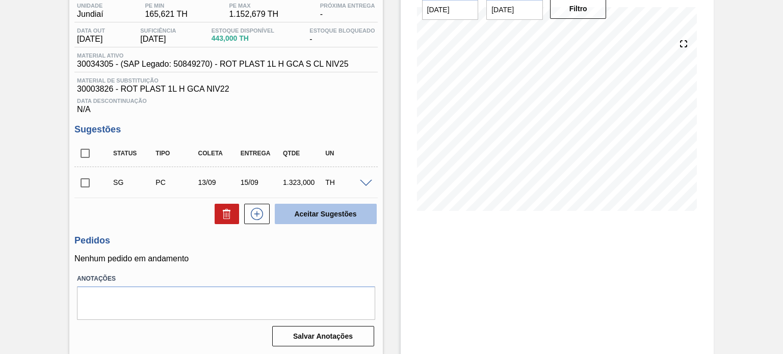
scroll to position [88, 0]
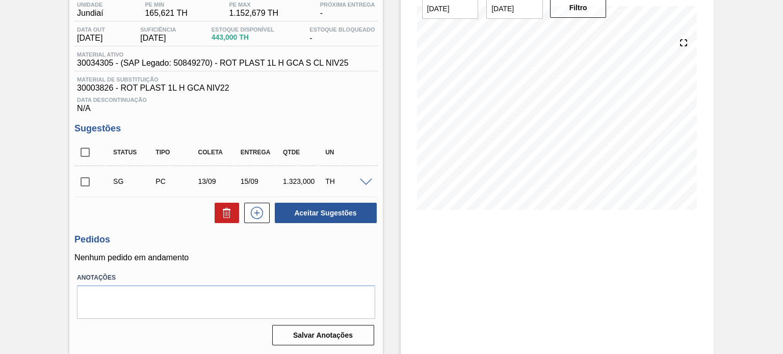
click at [369, 179] on span at bounding box center [366, 183] width 12 height 8
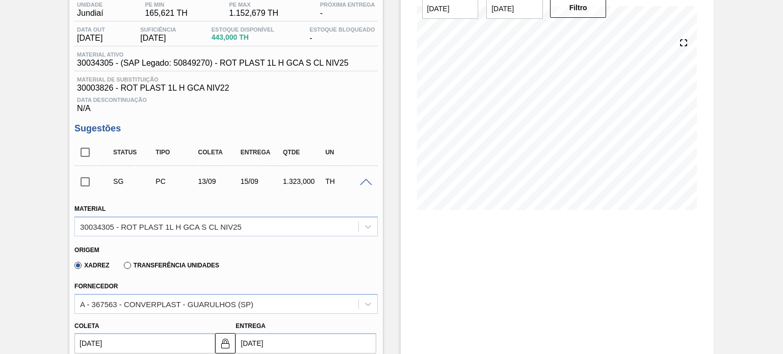
click at [220, 237] on div "Origem Xadrez Transferência Unidades" at bounding box center [225, 257] width 311 height 40
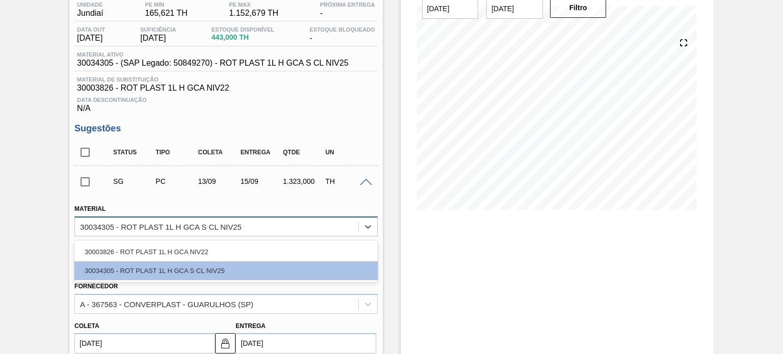
click at [216, 231] on div "30034305 - ROT PLAST 1L H GCA S CL NIV25" at bounding box center [161, 226] width 162 height 9
click at [200, 248] on div "30003826 - ROT PLAST 1L H GCA NIV22" at bounding box center [225, 252] width 303 height 19
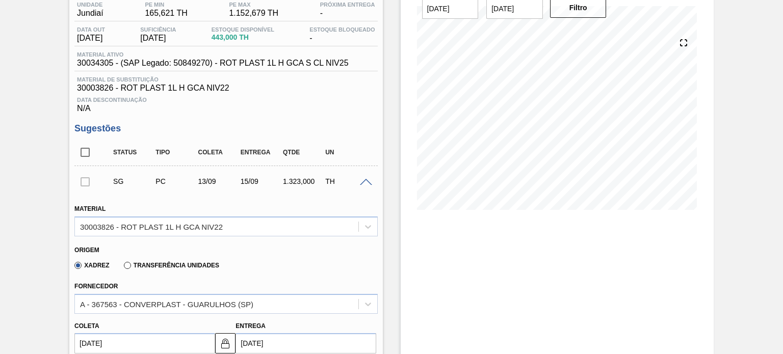
click at [135, 269] on div "Xadrez Transferência Unidades" at bounding box center [144, 264] width 149 height 17
click at [133, 265] on label "Transferência Unidades" at bounding box center [171, 265] width 95 height 7
click at [122, 268] on input "Transferência Unidades" at bounding box center [122, 268] width 0 height 0
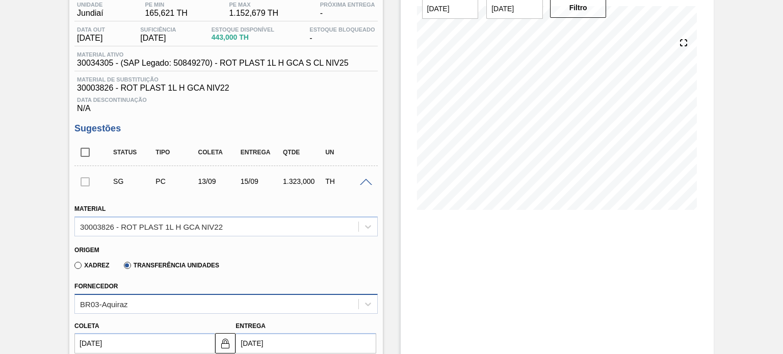
click at [140, 292] on div "Fornecedor BR03-Aquiraz" at bounding box center [225, 296] width 303 height 35
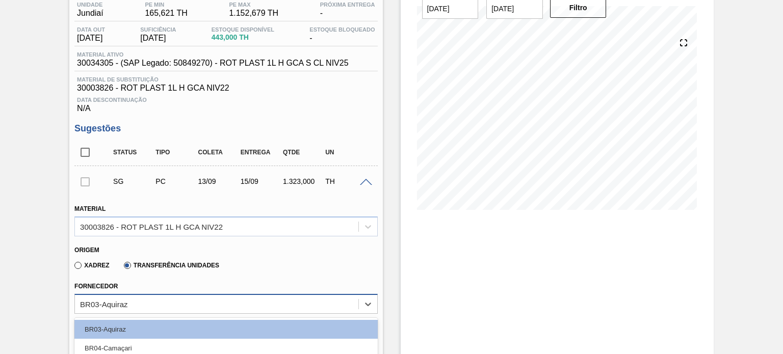
click at [140, 299] on div "option BR20-Sapucaia focused, 6 of 8. 8 results available. Use Up and Down to c…" at bounding box center [225, 304] width 303 height 20
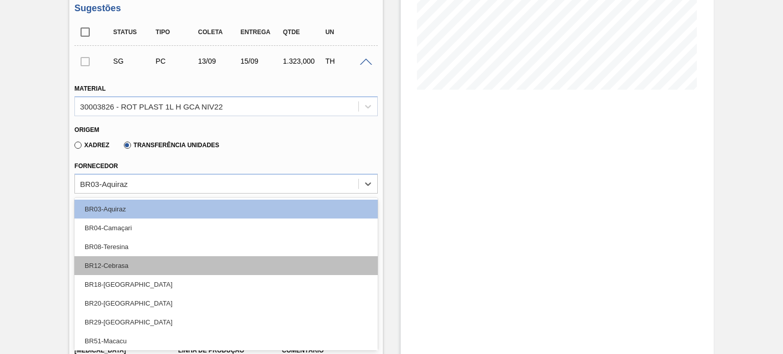
scroll to position [2, 0]
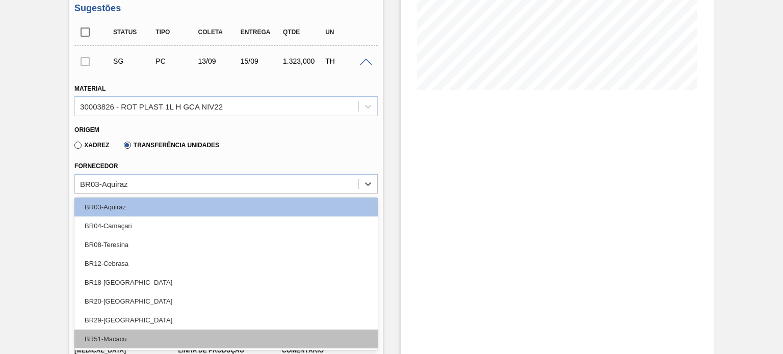
click at [141, 340] on div "BR51-Macacu" at bounding box center [225, 339] width 303 height 19
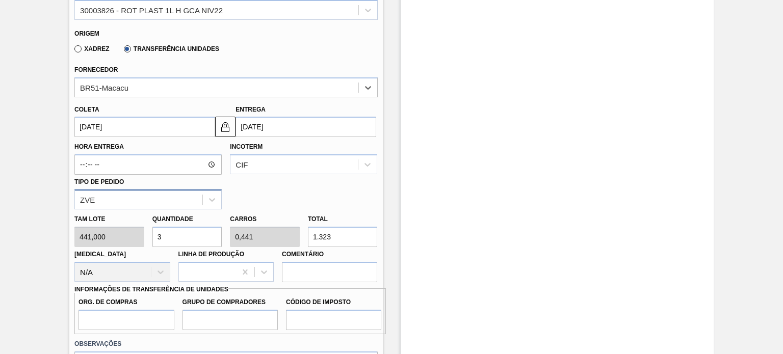
scroll to position [311, 0]
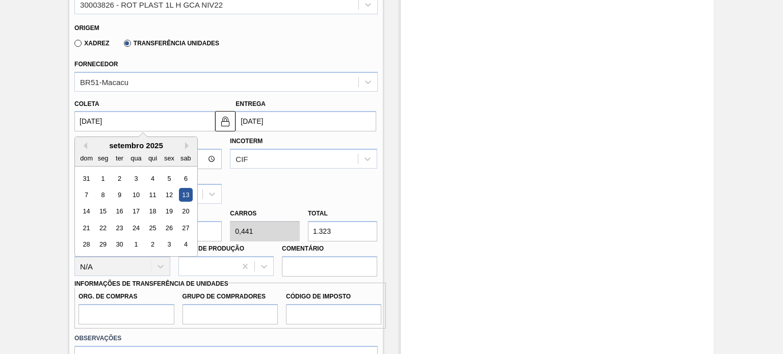
drag, startPoint x: 144, startPoint y: 124, endPoint x: 72, endPoint y: 123, distance: 72.4
click at [72, 123] on div "[PERSON_NAME] [DATE] Previous Month Next Month setembro 2025 dom seg ter qua qu…" at bounding box center [142, 114] width 145 height 35
type input "1"
type input "[DATE]"
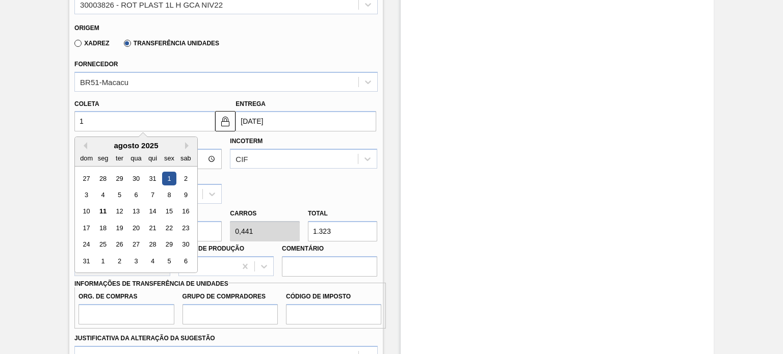
type input "11"
type input "[DATE]"
type input "11/08/2"
type input "[DATE]"
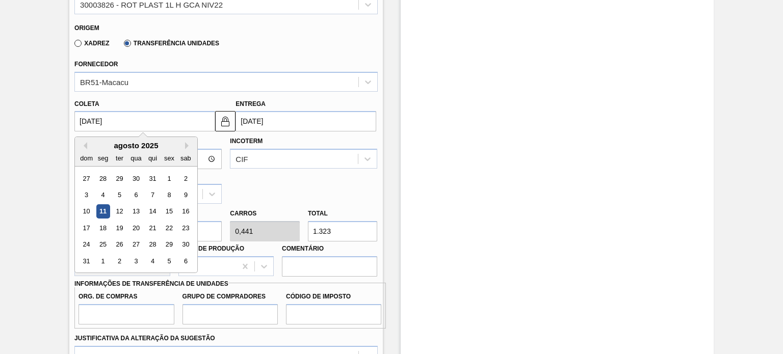
type input "[DATE]"
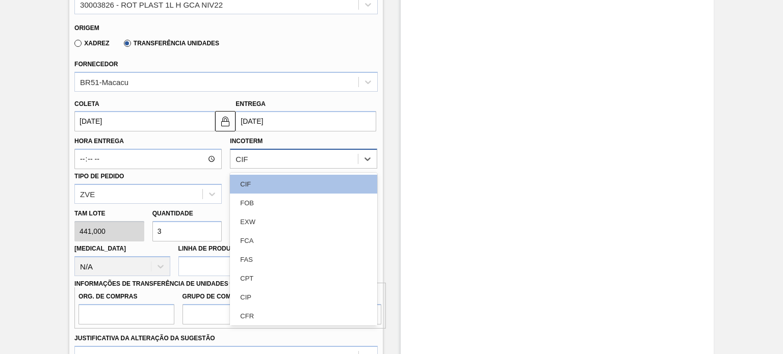
click at [271, 161] on div "CIF" at bounding box center [293, 159] width 127 height 15
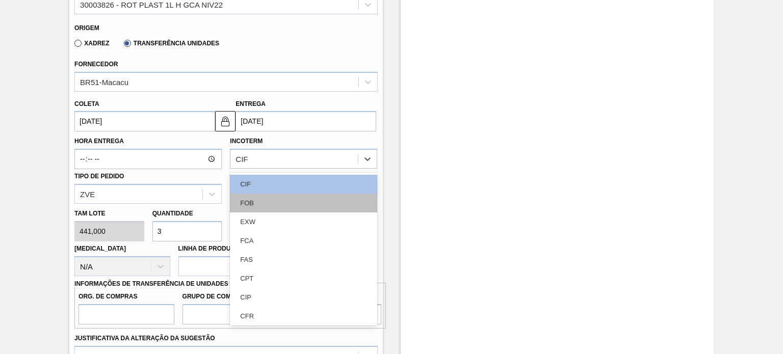
click at [262, 206] on div "FOB" at bounding box center [303, 203] width 147 height 19
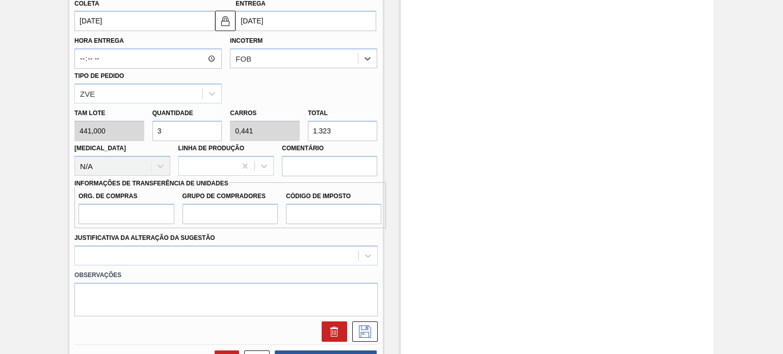
scroll to position [413, 0]
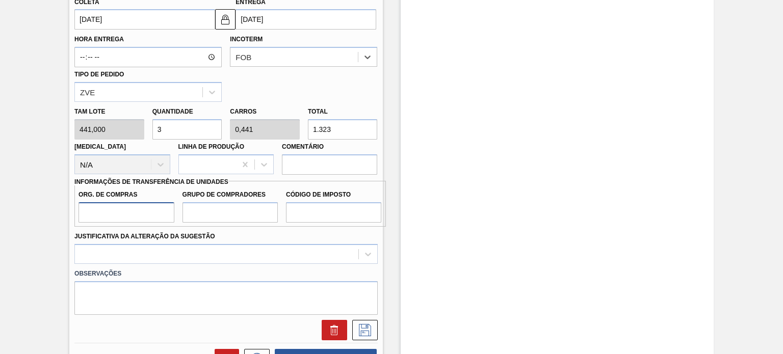
click at [104, 202] on input "Org. de Compras" at bounding box center [126, 212] width 95 height 20
type input "BR00"
drag, startPoint x: 200, startPoint y: 214, endPoint x: 217, endPoint y: 221, distance: 17.8
click at [200, 214] on input "Grupo de Compradores" at bounding box center [230, 212] width 95 height 20
type input "A01"
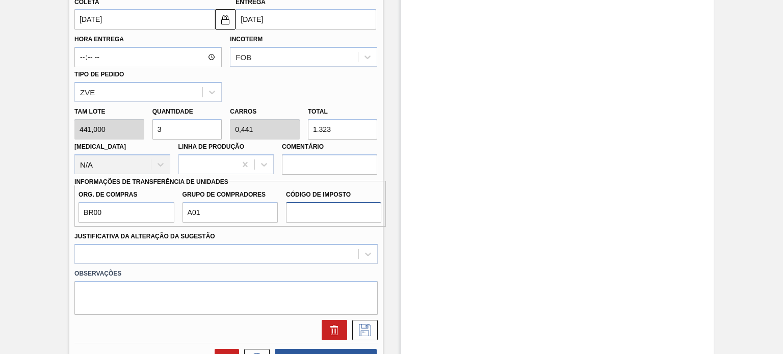
click at [300, 212] on input "Código de Imposto" at bounding box center [333, 212] width 95 height 20
type input "I0"
click at [289, 122] on div "[PERSON_NAME] 441,000 Quantidade 3 Carros 0,441 Total 1.323 [MEDICAL_DATA] N/A …" at bounding box center [225, 138] width 311 height 73
type input "0,002"
type input "0"
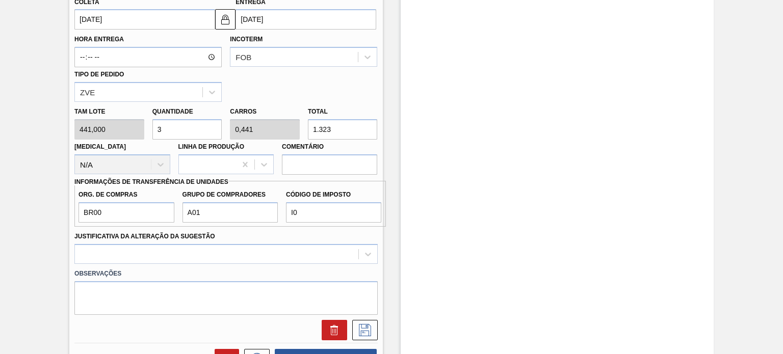
type input "1"
type input "0,023"
type input "0,003"
type input "10"
type input "0,243"
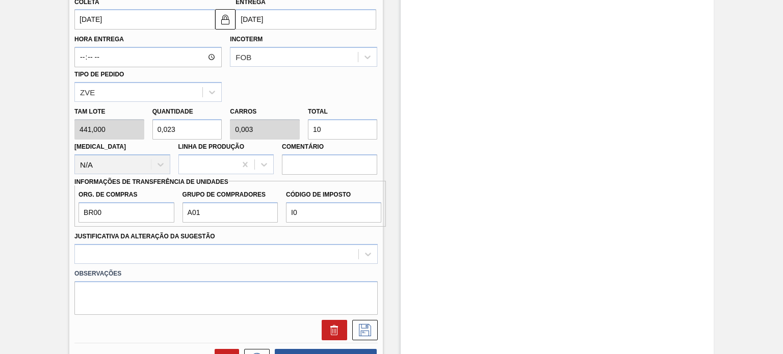
type input "0,036"
type input "107"
type input "2,442"
type input "0,359"
type input "1.077"
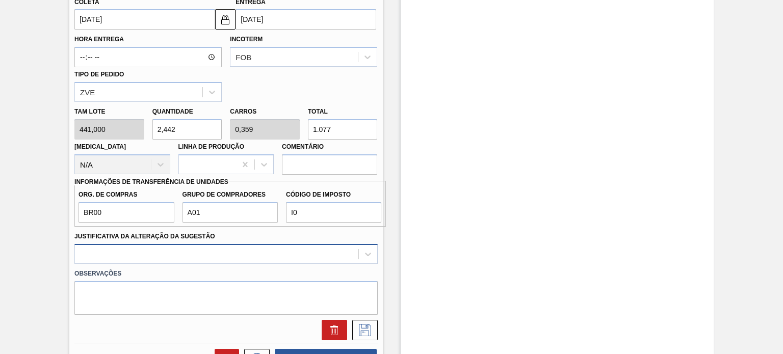
click at [307, 246] on div at bounding box center [225, 254] width 303 height 20
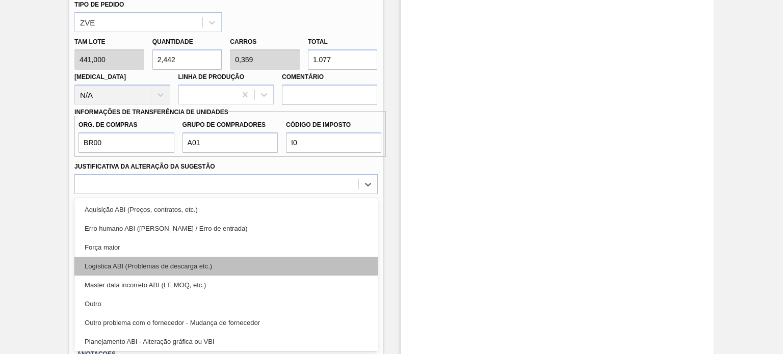
scroll to position [51, 0]
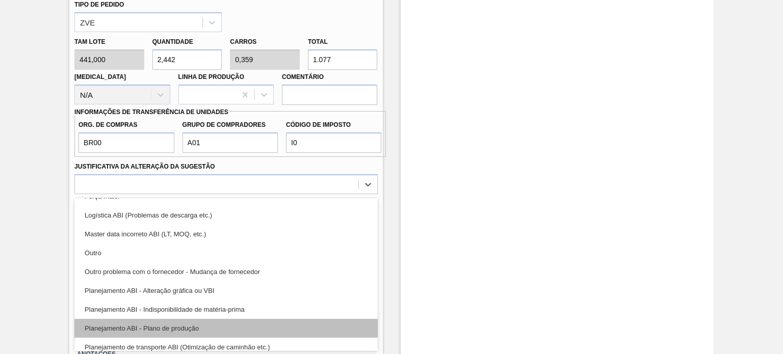
click at [228, 322] on div "Planejamento ABI - Plano de produção" at bounding box center [225, 328] width 303 height 19
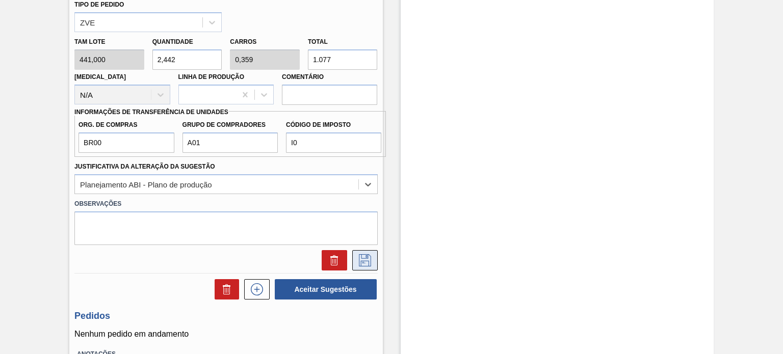
click at [362, 266] on button at bounding box center [364, 260] width 25 height 20
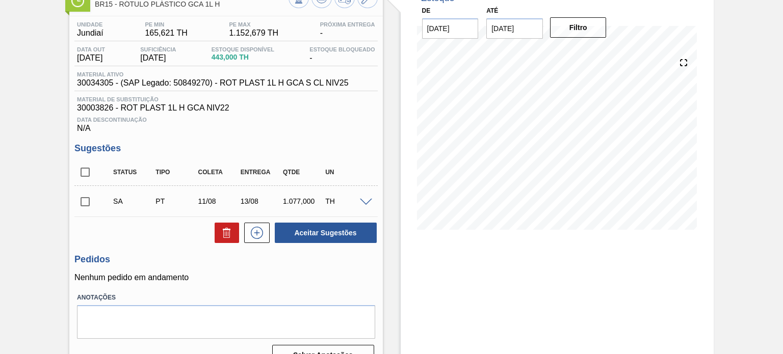
scroll to position [37, 0]
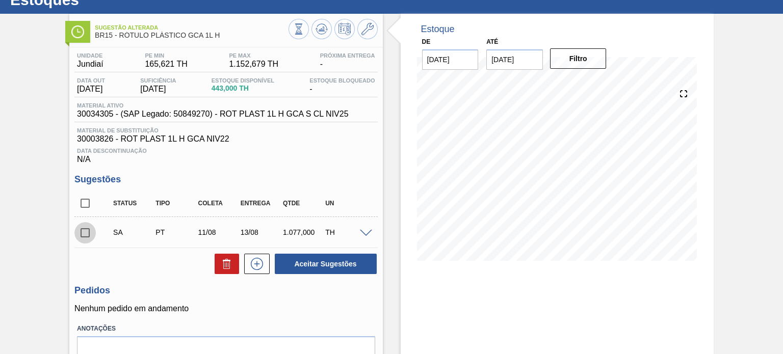
click at [82, 234] on input "checkbox" at bounding box center [84, 232] width 21 height 21
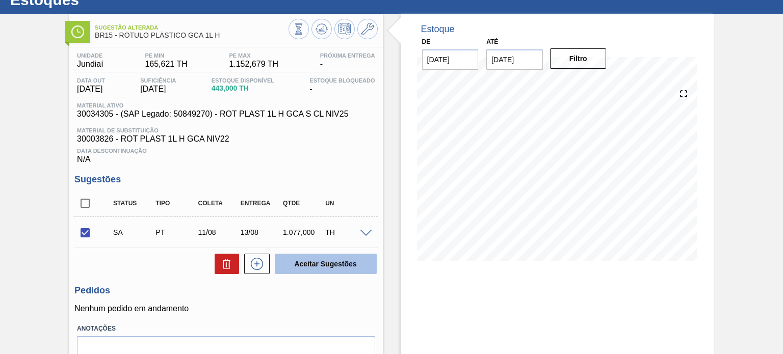
click at [302, 261] on button "Aceitar Sugestões" at bounding box center [326, 264] width 102 height 20
checkbox input "false"
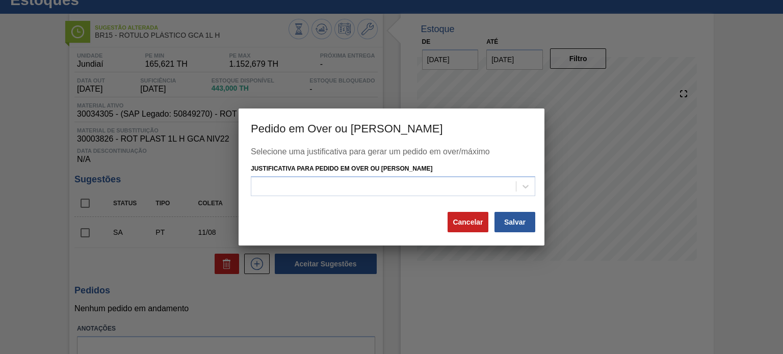
click at [317, 195] on div at bounding box center [393, 186] width 285 height 20
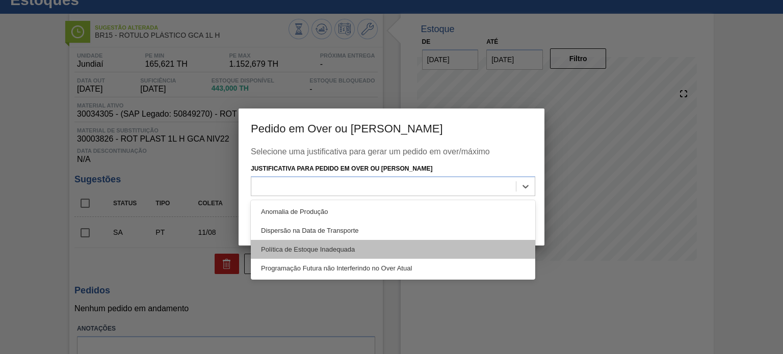
click at [349, 245] on div "Política de Estoque Inadequada" at bounding box center [393, 249] width 285 height 19
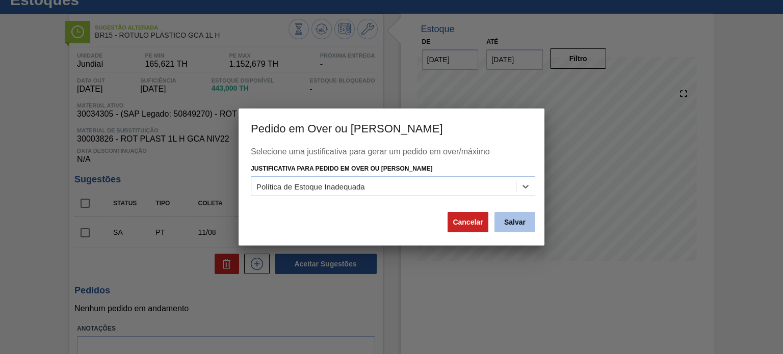
click at [512, 220] on button "Salvar" at bounding box center [515, 222] width 41 height 20
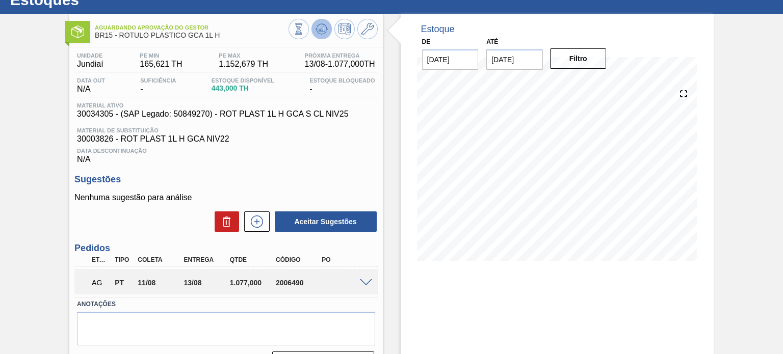
click at [322, 30] on icon at bounding box center [321, 29] width 7 height 5
